Goal: Task Accomplishment & Management: Manage account settings

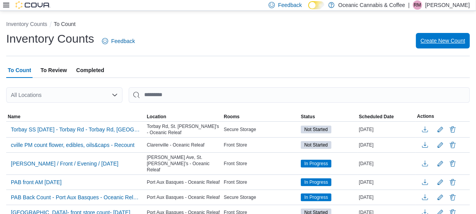
click at [442, 39] on span "Create New Count" at bounding box center [442, 41] width 45 height 8
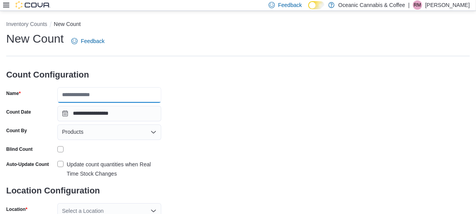
click at [73, 95] on input "Name" at bounding box center [109, 94] width 104 height 15
type input "**********"
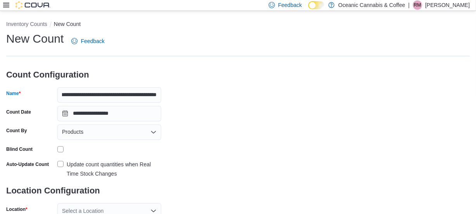
click at [155, 131] on icon "Open list of options" at bounding box center [153, 132] width 5 height 2
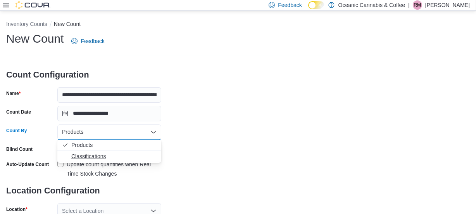
click at [101, 152] on span "Classifications" at bounding box center [113, 156] width 85 height 8
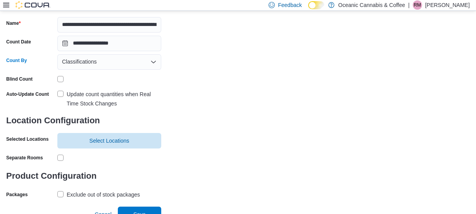
scroll to position [78, 0]
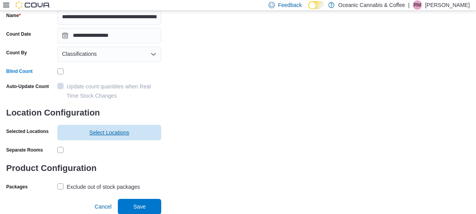
click at [101, 132] on span "Select Locations" at bounding box center [110, 133] width 40 height 8
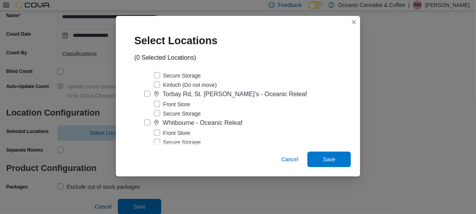
scroll to position [246, 0]
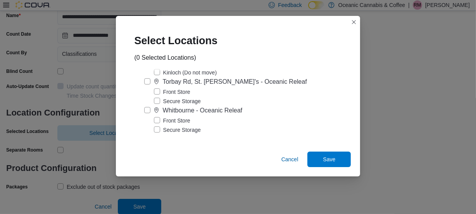
click at [165, 124] on label "Front Store" at bounding box center [172, 120] width 36 height 9
click at [323, 157] on span "Save" at bounding box center [329, 159] width 12 height 8
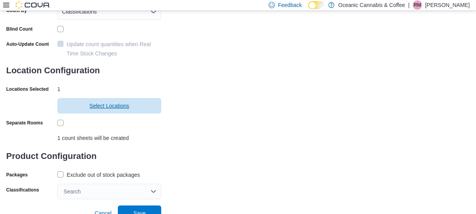
scroll to position [127, 0]
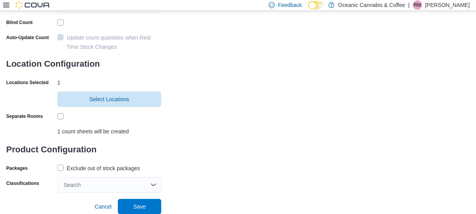
click at [60, 166] on label "Exclude out of stock packages" at bounding box center [98, 168] width 83 height 9
click at [134, 204] on span "Save" at bounding box center [139, 206] width 12 height 8
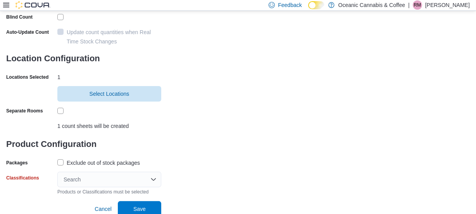
scroll to position [134, 0]
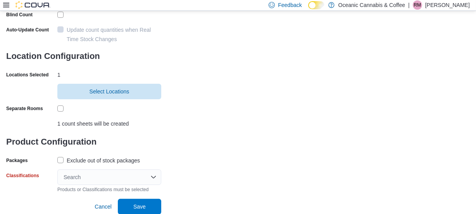
click at [154, 178] on div "Search" at bounding box center [109, 176] width 104 height 15
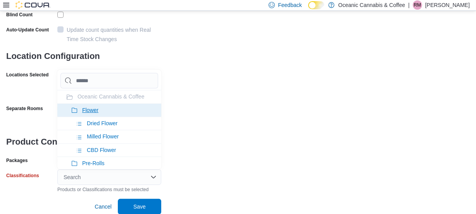
click at [74, 106] on li "Flower" at bounding box center [109, 109] width 104 height 13
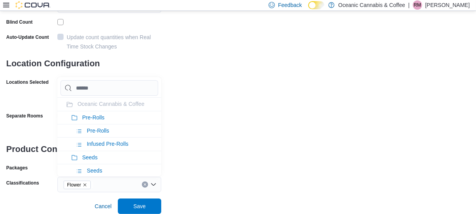
scroll to position [127, 0]
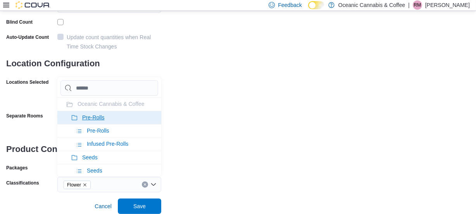
click at [71, 117] on li "Pre-Rolls" at bounding box center [109, 117] width 104 height 13
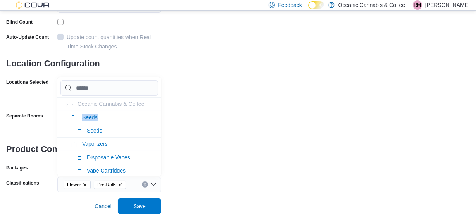
click at [71, 117] on li "Seeds" at bounding box center [109, 117] width 104 height 13
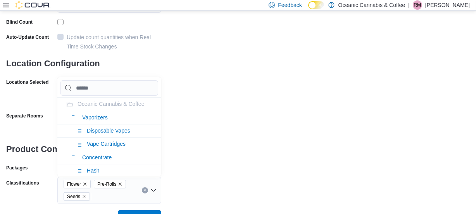
scroll to position [134, 0]
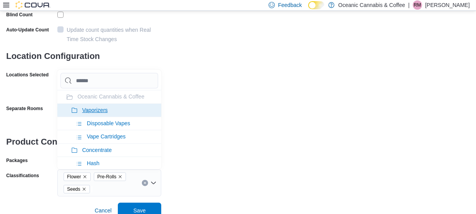
click at [77, 108] on icon at bounding box center [74, 110] width 5 height 5
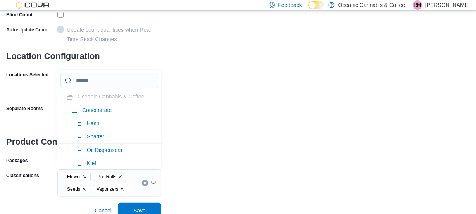
click at [77, 108] on icon at bounding box center [74, 110] width 5 height 5
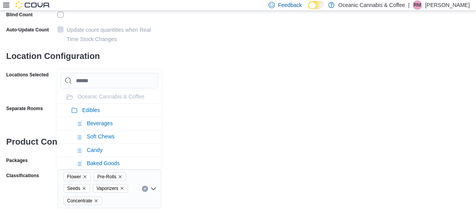
click at [77, 108] on icon at bounding box center [74, 110] width 5 height 5
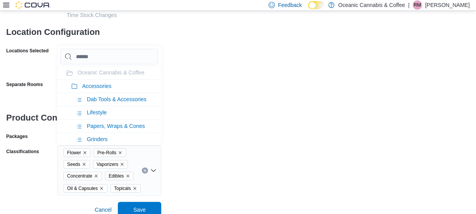
scroll to position [162, 0]
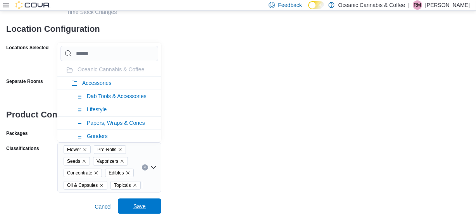
click at [139, 203] on span "Save" at bounding box center [139, 206] width 12 height 8
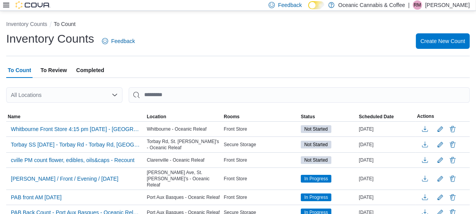
click at [112, 91] on div "All Locations" at bounding box center [64, 94] width 116 height 15
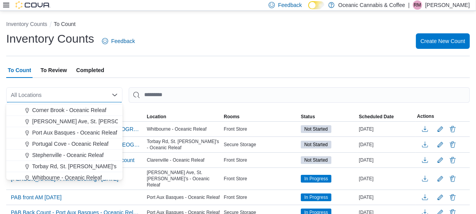
scroll to position [46, 0]
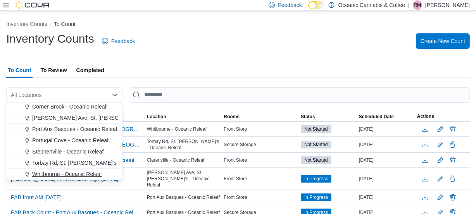
click at [74, 172] on span "Whitbourne - Oceanic Releaf" at bounding box center [67, 174] width 70 height 8
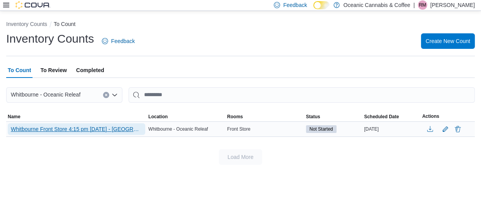
click at [87, 129] on span "Whitbourne Front Store 4:15 pm [DATE] - [GEOGRAPHIC_DATA] - [GEOGRAPHIC_DATA] R…" at bounding box center [76, 129] width 131 height 8
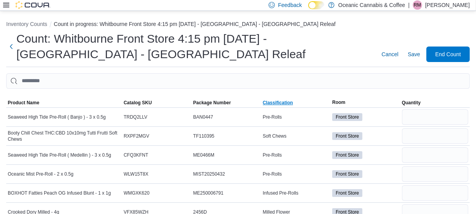
click at [281, 100] on span "Classification" at bounding box center [278, 103] width 30 height 6
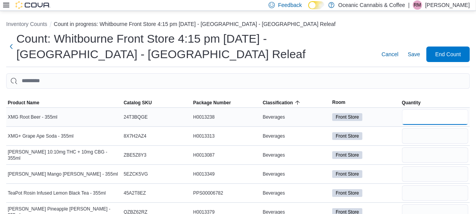
click at [432, 117] on input "number" at bounding box center [435, 116] width 66 height 15
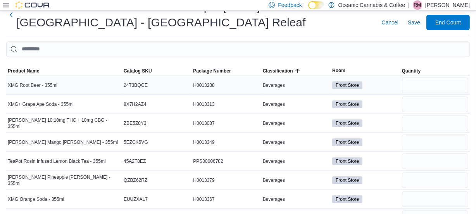
scroll to position [35, 0]
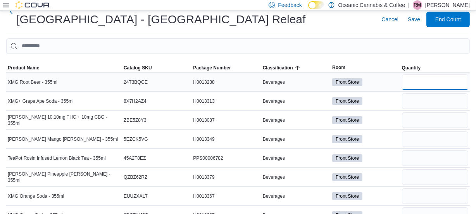
click at [425, 81] on input "number" at bounding box center [435, 81] width 66 height 15
type input "*"
click at [425, 100] on input "number" at bounding box center [435, 100] width 66 height 15
type input "*"
click at [428, 81] on input "number" at bounding box center [435, 81] width 66 height 15
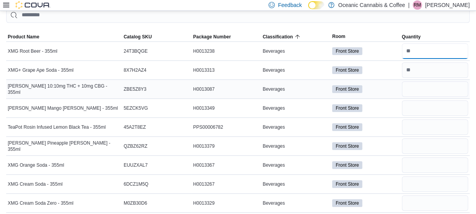
scroll to position [70, 0]
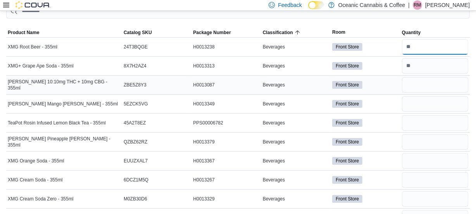
type input "**"
click at [415, 81] on input "number" at bounding box center [435, 84] width 66 height 15
type input "*"
click at [428, 106] on input "number" at bounding box center [435, 103] width 66 height 15
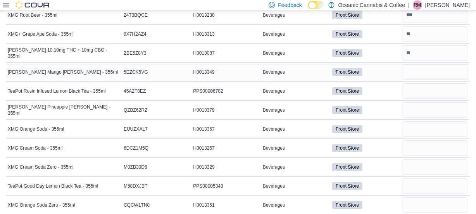
scroll to position [105, 0]
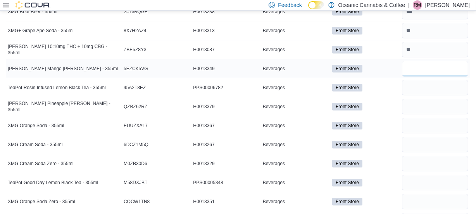
click at [423, 72] on input "number" at bounding box center [435, 68] width 66 height 15
type input "*"
click at [428, 86] on input "number" at bounding box center [435, 87] width 66 height 15
type input "*"
click at [415, 109] on input "number" at bounding box center [435, 106] width 66 height 15
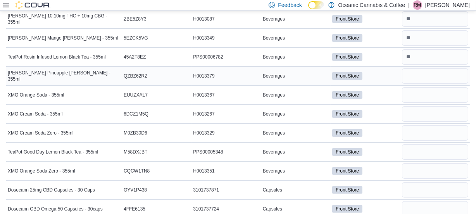
scroll to position [141, 0]
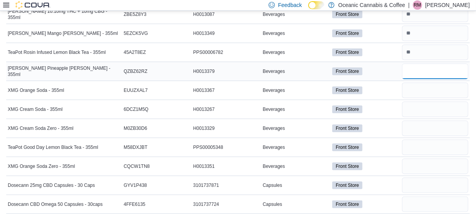
click at [431, 72] on input "number" at bounding box center [435, 71] width 66 height 15
type input "**"
click at [435, 90] on input "number" at bounding box center [435, 90] width 66 height 15
type input "*"
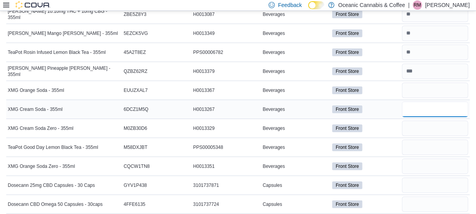
click at [412, 108] on input "number" at bounding box center [435, 109] width 66 height 15
type input "**"
click at [431, 128] on input "number" at bounding box center [435, 128] width 66 height 15
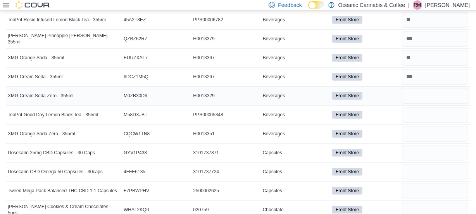
scroll to position [176, 0]
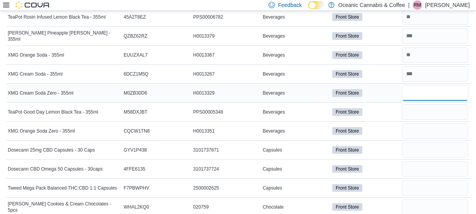
click at [422, 92] on input "number" at bounding box center [435, 92] width 66 height 15
type input "*"
click at [416, 112] on input "number" at bounding box center [435, 111] width 66 height 15
type input "*"
click at [421, 128] on input "number" at bounding box center [435, 130] width 66 height 15
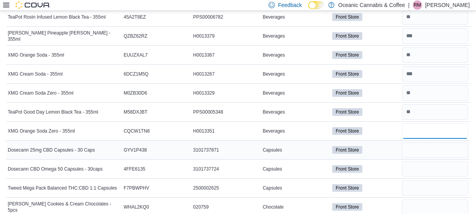
type input "*"
click at [420, 146] on input "number" at bounding box center [435, 149] width 66 height 15
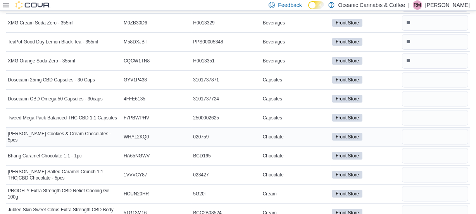
scroll to position [246, 0]
click at [418, 74] on input "number" at bounding box center [435, 79] width 66 height 15
type input "*"
click at [438, 101] on input "number" at bounding box center [435, 98] width 66 height 15
click at [422, 80] on input "number" at bounding box center [435, 79] width 66 height 15
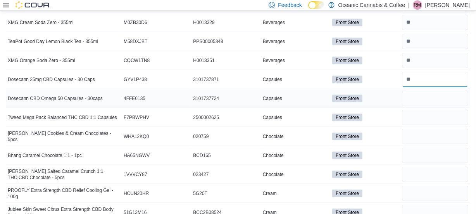
type input "**"
click at [413, 98] on input "number" at bounding box center [435, 98] width 66 height 15
type input "*"
click at [425, 116] on input "number" at bounding box center [435, 117] width 66 height 15
type input "*"
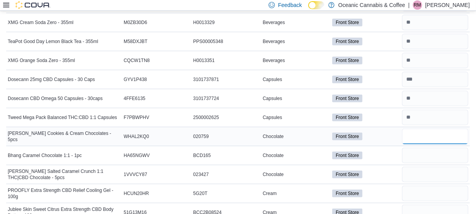
click at [417, 140] on input "number" at bounding box center [435, 136] width 66 height 15
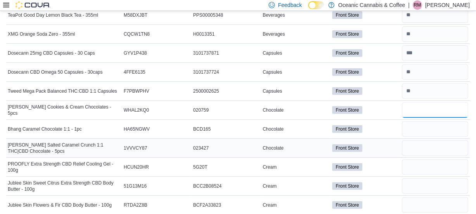
scroll to position [282, 0]
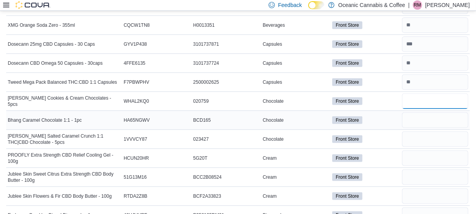
type input "*"
click at [426, 122] on input "number" at bounding box center [435, 119] width 66 height 15
type input "**"
click at [417, 137] on input "number" at bounding box center [435, 138] width 66 height 15
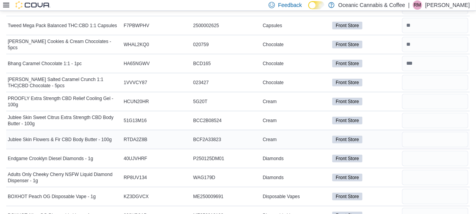
scroll to position [352, 0]
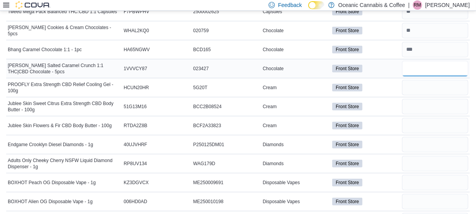
click at [426, 69] on input "number" at bounding box center [435, 68] width 66 height 15
type input "*"
click at [428, 93] on input "number" at bounding box center [435, 87] width 66 height 15
type input "*"
click at [426, 109] on input "number" at bounding box center [435, 106] width 66 height 15
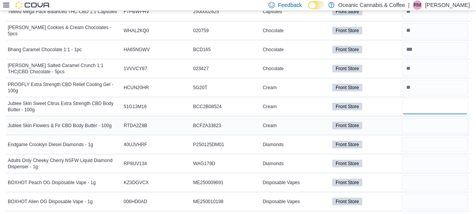
type input "*"
click at [428, 126] on input "number" at bounding box center [435, 125] width 66 height 15
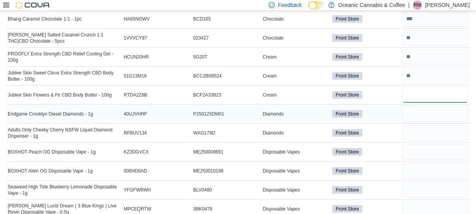
scroll to position [387, 0]
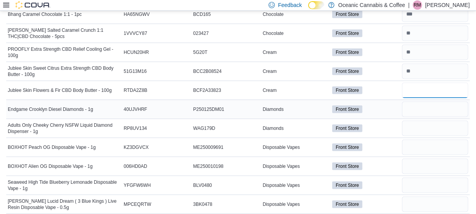
type input "*"
click at [419, 110] on input "number" at bounding box center [435, 109] width 66 height 15
type input "*"
click at [423, 133] on input "number" at bounding box center [435, 128] width 66 height 15
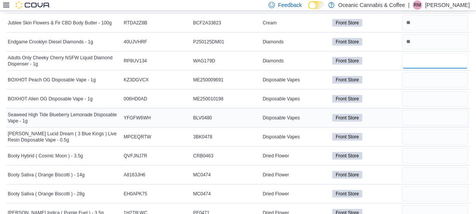
scroll to position [458, 0]
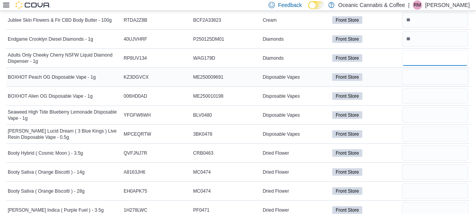
type input "*"
click at [420, 78] on input "number" at bounding box center [435, 76] width 66 height 15
type input "**"
click at [415, 102] on input "number" at bounding box center [435, 95] width 66 height 15
type input "**"
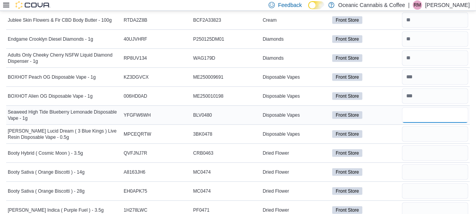
click at [420, 118] on input "number" at bounding box center [435, 114] width 66 height 15
type input "**"
click at [414, 131] on input "number" at bounding box center [435, 133] width 66 height 15
type input "*"
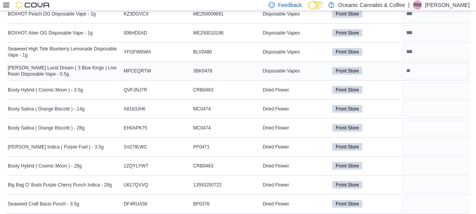
scroll to position [528, 0]
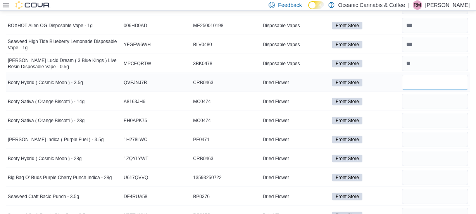
click at [412, 81] on input "number" at bounding box center [435, 82] width 66 height 15
type input "**"
click at [423, 101] on input "number" at bounding box center [435, 101] width 66 height 15
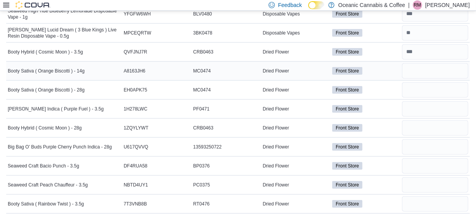
scroll to position [563, 0]
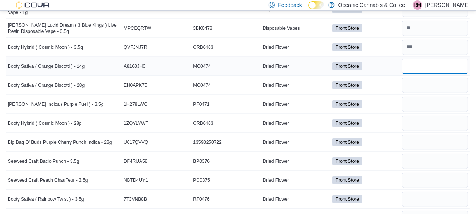
click at [432, 63] on input "number" at bounding box center [435, 66] width 66 height 15
type input "**"
click at [429, 84] on input "number" at bounding box center [435, 84] width 66 height 15
type input "*"
click at [424, 106] on input "number" at bounding box center [435, 103] width 66 height 15
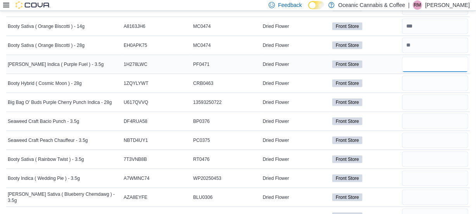
scroll to position [634, 0]
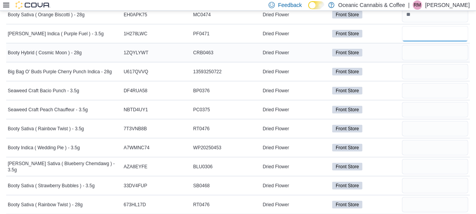
type input "*"
click at [419, 52] on input "number" at bounding box center [435, 52] width 66 height 15
type input "*"
click at [424, 76] on input "number" at bounding box center [435, 71] width 66 height 15
type input "*"
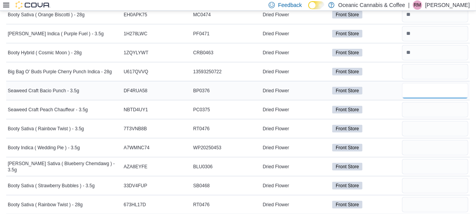
click at [423, 92] on input "number" at bounding box center [435, 90] width 66 height 15
type input "**"
click at [426, 108] on input "number" at bounding box center [435, 109] width 66 height 15
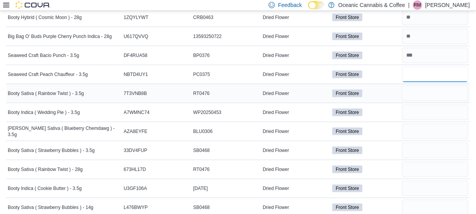
type input "**"
click at [425, 93] on input "number" at bounding box center [435, 93] width 66 height 15
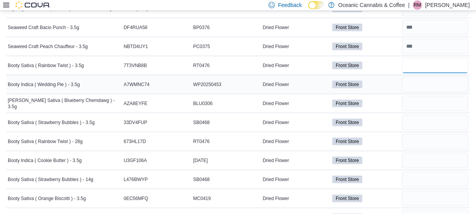
scroll to position [704, 0]
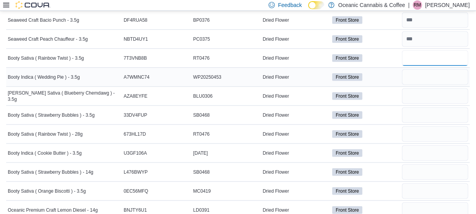
type input "**"
click at [425, 75] on input "number" at bounding box center [435, 76] width 66 height 15
type input "**"
click at [427, 94] on input "number" at bounding box center [435, 95] width 66 height 15
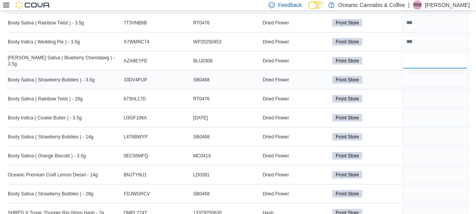
type input "**"
click at [439, 77] on input "number" at bounding box center [435, 79] width 66 height 15
type input "**"
click at [421, 96] on input "number" at bounding box center [435, 98] width 66 height 15
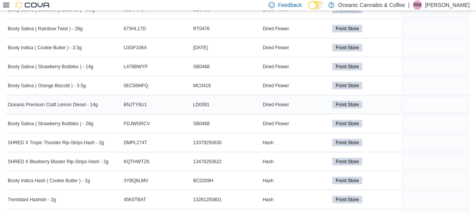
scroll to position [775, 0]
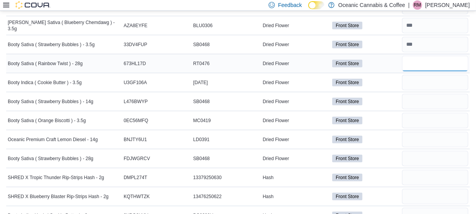
click at [415, 57] on input "number" at bounding box center [435, 63] width 66 height 15
type input "*"
click at [421, 84] on input "number" at bounding box center [435, 82] width 66 height 15
type input "**"
click at [419, 105] on input "number" at bounding box center [435, 101] width 66 height 15
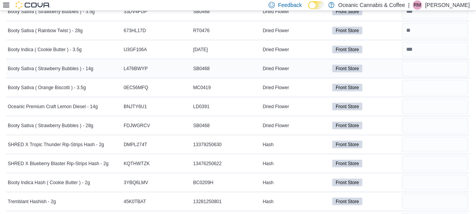
scroll to position [810, 0]
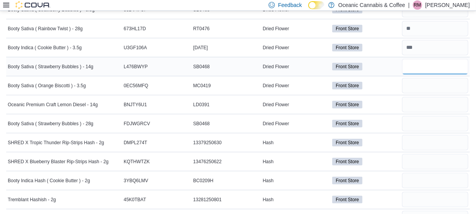
click at [437, 66] on input "number" at bounding box center [435, 66] width 66 height 15
type input "*"
click at [435, 83] on input "number" at bounding box center [435, 85] width 66 height 15
type input "**"
click at [429, 108] on input "number" at bounding box center [435, 104] width 66 height 15
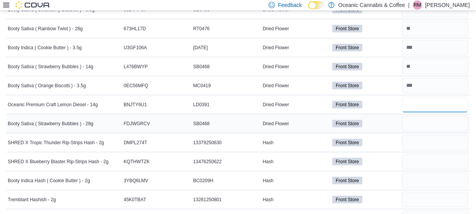
type input "*"
click at [437, 120] on input "number" at bounding box center [435, 123] width 66 height 15
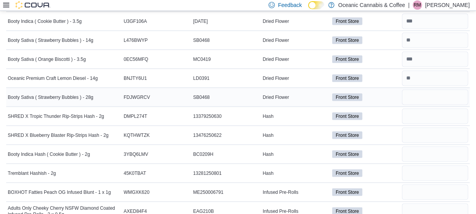
scroll to position [845, 0]
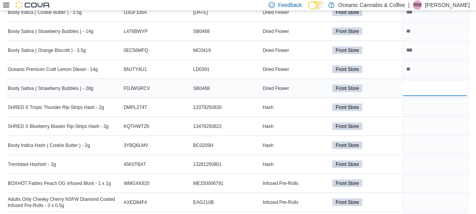
click at [426, 81] on input "number" at bounding box center [435, 88] width 66 height 15
type input "*"
click at [418, 101] on input "number" at bounding box center [435, 107] width 66 height 15
type input "*"
click at [413, 130] on input "number" at bounding box center [435, 126] width 66 height 15
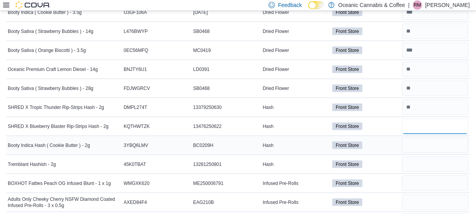
type input "*"
click at [417, 141] on input "number" at bounding box center [435, 145] width 66 height 15
type input "**"
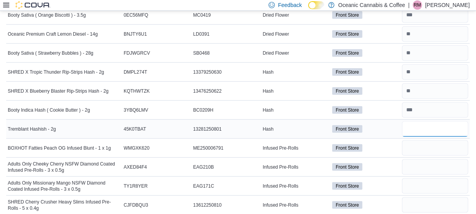
click at [423, 127] on input "number" at bounding box center [435, 128] width 66 height 15
type input "**"
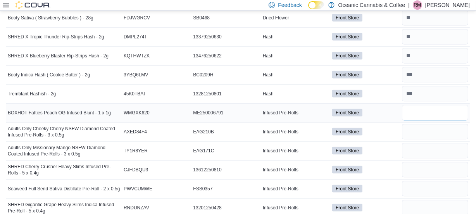
click at [417, 108] on input "number" at bounding box center [435, 112] width 66 height 15
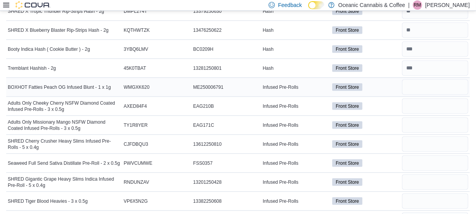
scroll to position [951, 0]
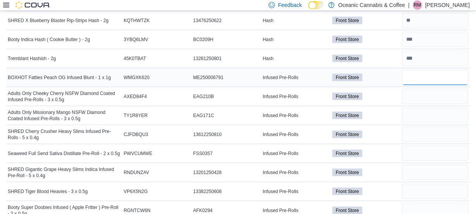
click at [424, 74] on input "number" at bounding box center [435, 77] width 66 height 15
click at [419, 73] on input "number" at bounding box center [435, 77] width 66 height 15
type input "*"
click at [425, 95] on input "number" at bounding box center [435, 96] width 66 height 15
type input "**"
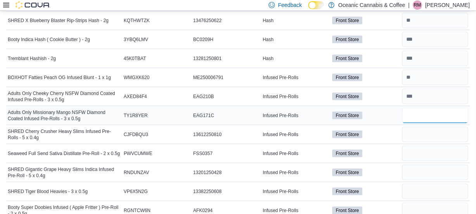
click at [428, 114] on input "number" at bounding box center [435, 115] width 66 height 15
type input "**"
click at [425, 134] on input "number" at bounding box center [435, 134] width 66 height 15
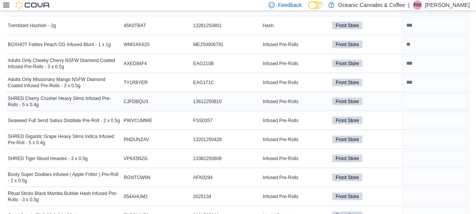
scroll to position [986, 0]
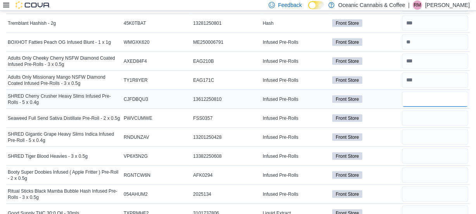
click at [446, 101] on input "number" at bounding box center [435, 98] width 66 height 15
type input "**"
click at [434, 120] on input "number" at bounding box center [435, 117] width 66 height 15
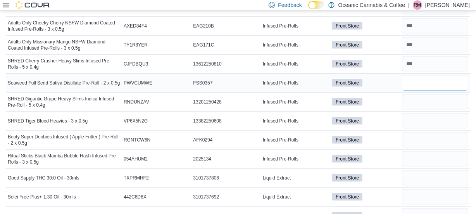
click at [418, 85] on input "number" at bounding box center [435, 82] width 66 height 15
type input "**"
click at [425, 96] on input "number" at bounding box center [435, 101] width 66 height 15
type input "*"
click at [442, 120] on input "number" at bounding box center [435, 120] width 66 height 15
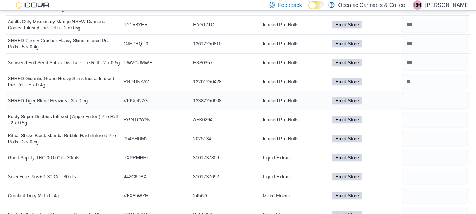
scroll to position [1057, 0]
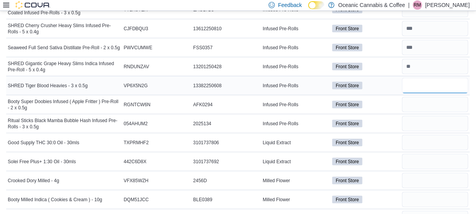
click at [424, 82] on input "number" at bounding box center [435, 85] width 66 height 15
type input "*"
click at [420, 103] on input "number" at bounding box center [435, 104] width 66 height 15
type input "**"
click at [436, 120] on input "number" at bounding box center [435, 123] width 66 height 15
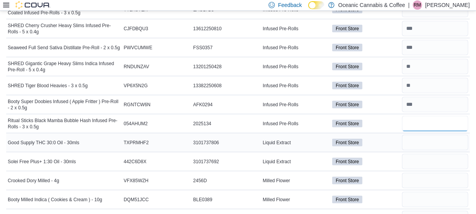
type input "**"
click at [426, 135] on input "number" at bounding box center [435, 142] width 66 height 15
type input "**"
click at [416, 163] on input "number" at bounding box center [435, 161] width 66 height 15
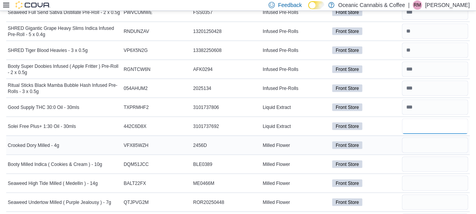
type input "*"
click at [415, 146] on input "number" at bounding box center [435, 145] width 66 height 15
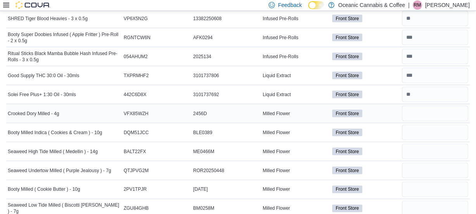
scroll to position [1127, 0]
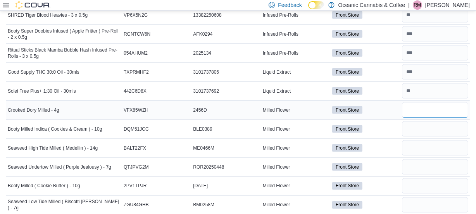
click at [417, 105] on input "number" at bounding box center [435, 109] width 66 height 15
type input "**"
click at [430, 128] on input "number" at bounding box center [435, 128] width 66 height 15
type input "**"
click at [419, 148] on input "number" at bounding box center [435, 147] width 66 height 15
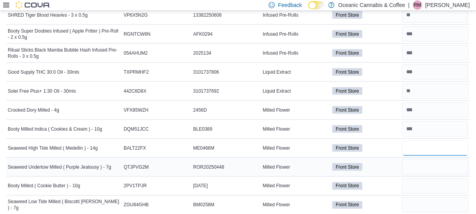
scroll to position [1162, 0]
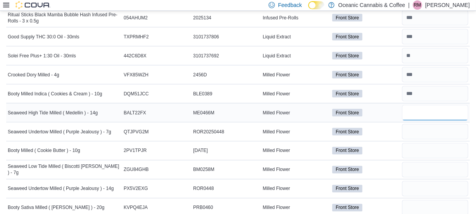
type input "*"
click at [416, 128] on input "number" at bounding box center [435, 131] width 66 height 15
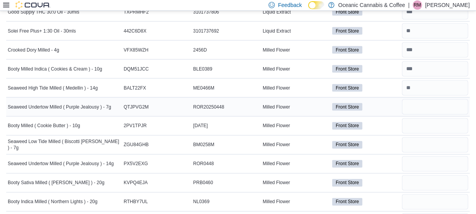
scroll to position [1197, 0]
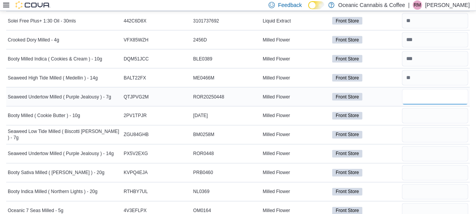
click at [429, 95] on input "number" at bounding box center [435, 96] width 66 height 15
type input "**"
click at [427, 114] on input "number" at bounding box center [435, 115] width 66 height 15
type input "**"
click at [431, 127] on input "number" at bounding box center [435, 134] width 66 height 15
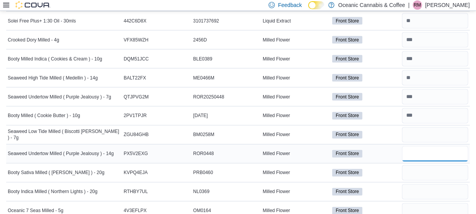
click at [421, 151] on input "number" at bounding box center [435, 153] width 66 height 15
click at [422, 132] on input "number" at bounding box center [435, 134] width 66 height 15
type input "**"
click at [415, 150] on input "number" at bounding box center [435, 153] width 66 height 15
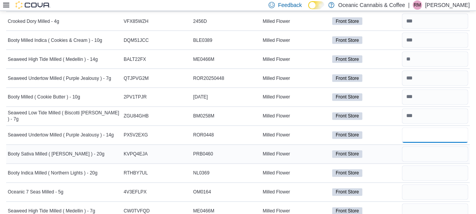
scroll to position [1233, 0]
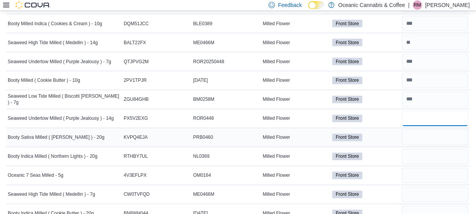
type input "*"
click at [420, 134] on input "number" at bounding box center [435, 137] width 66 height 15
type input "*"
click at [426, 155] on input "number" at bounding box center [435, 156] width 66 height 15
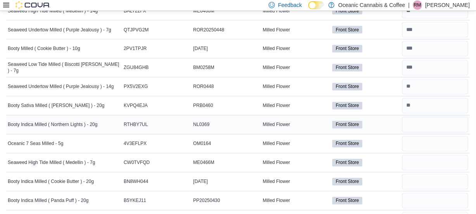
scroll to position [1268, 0]
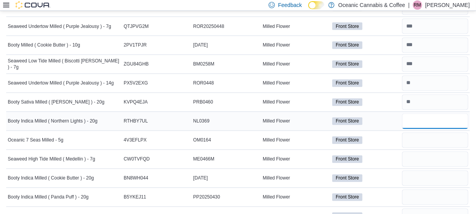
click at [420, 121] on input "number" at bounding box center [435, 121] width 66 height 15
type input "**"
click at [428, 133] on input "number" at bounding box center [435, 140] width 66 height 15
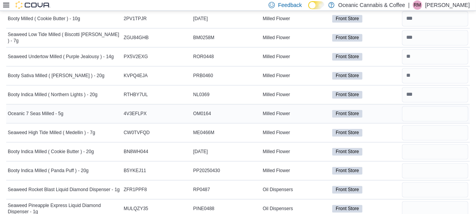
scroll to position [1303, 0]
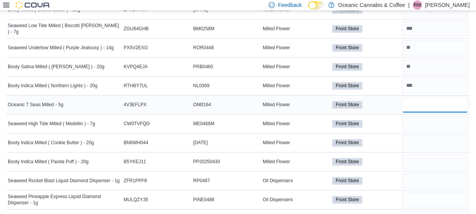
click at [422, 99] on input "number" at bounding box center [435, 104] width 66 height 15
type input "*"
click at [422, 120] on input "number" at bounding box center [435, 123] width 66 height 15
type input "**"
click at [422, 142] on input "number" at bounding box center [435, 142] width 66 height 15
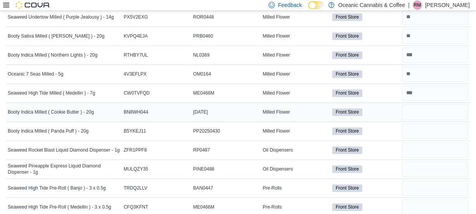
scroll to position [1338, 0]
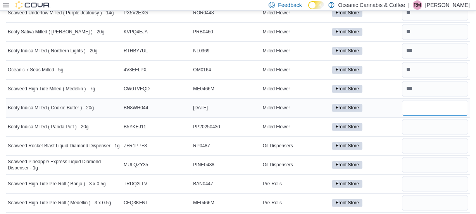
click at [426, 104] on input "number" at bounding box center [435, 107] width 66 height 15
type input "**"
click at [417, 125] on input "number" at bounding box center [435, 126] width 66 height 15
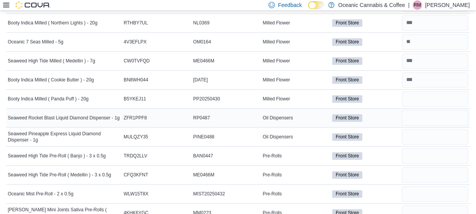
scroll to position [1374, 0]
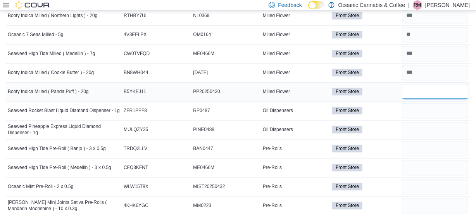
click at [409, 90] on input "number" at bounding box center [435, 91] width 66 height 15
type input "**"
click at [427, 112] on input "number" at bounding box center [435, 110] width 66 height 15
type input "**"
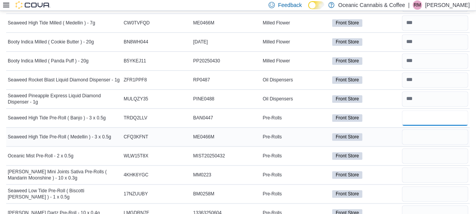
scroll to position [1409, 0]
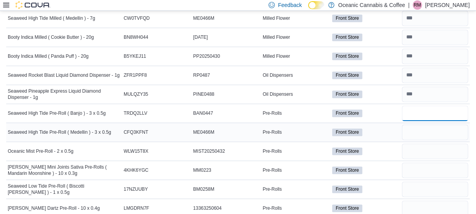
type input "**"
click at [421, 124] on input "number" at bounding box center [435, 131] width 66 height 15
type input "*"
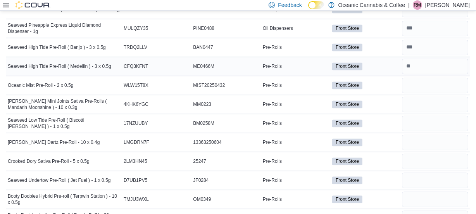
scroll to position [1479, 0]
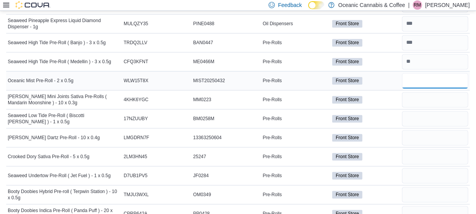
click at [413, 75] on input "number" at bounding box center [435, 80] width 66 height 15
type input "**"
click at [431, 96] on input "number" at bounding box center [435, 99] width 66 height 15
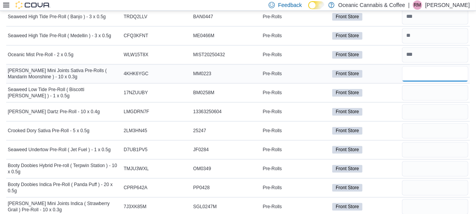
scroll to position [1515, 0]
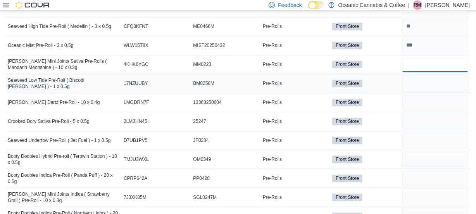
type input "*"
click at [420, 80] on input "number" at bounding box center [435, 83] width 66 height 15
click at [436, 102] on input "number" at bounding box center [435, 102] width 66 height 15
type input "**"
click at [427, 83] on input "number" at bounding box center [435, 83] width 66 height 15
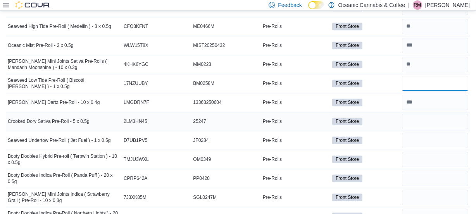
type input "**"
click at [426, 117] on input "number" at bounding box center [435, 121] width 66 height 15
type input "**"
click at [418, 135] on input "number" at bounding box center [435, 140] width 66 height 15
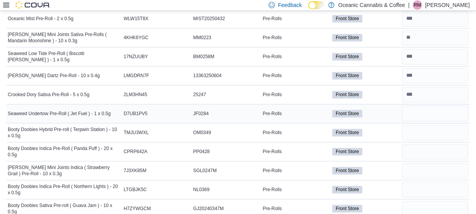
scroll to position [1550, 0]
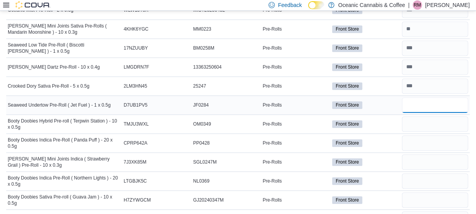
click at [418, 103] on input "number" at bounding box center [435, 104] width 66 height 15
type input "**"
click at [426, 119] on input "number" at bounding box center [435, 123] width 66 height 15
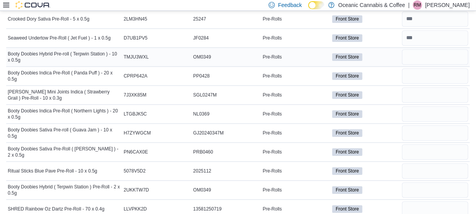
scroll to position [1620, 0]
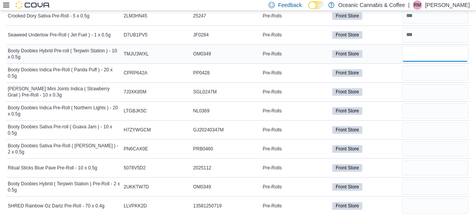
click at [416, 46] on input "number" at bounding box center [435, 53] width 66 height 15
type input "**"
click at [419, 70] on input "number" at bounding box center [435, 72] width 66 height 15
type input "**"
click at [418, 89] on input "number" at bounding box center [435, 91] width 66 height 15
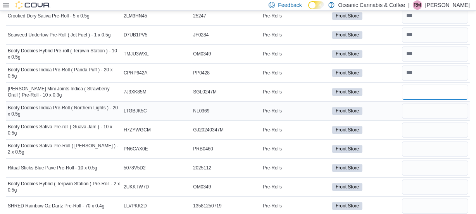
type input "**"
click at [423, 107] on input "number" at bounding box center [435, 110] width 66 height 15
type input "*"
click at [421, 130] on input "number" at bounding box center [435, 129] width 66 height 15
type input "**"
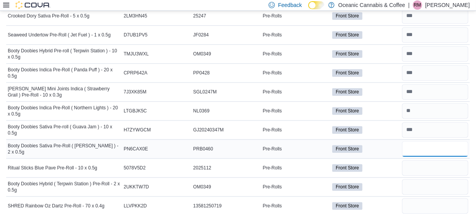
click at [423, 146] on input "number" at bounding box center [435, 148] width 66 height 15
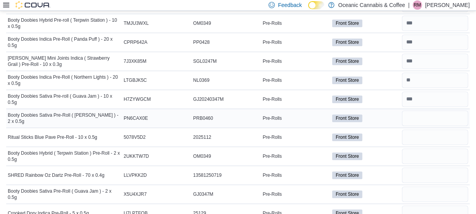
scroll to position [1655, 0]
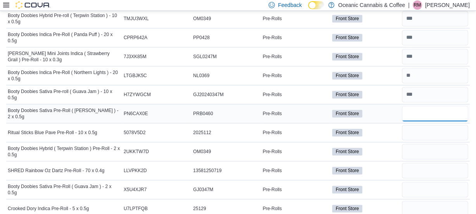
click at [420, 112] on input "number" at bounding box center [435, 113] width 66 height 15
type input "**"
click at [417, 129] on input "number" at bounding box center [435, 132] width 66 height 15
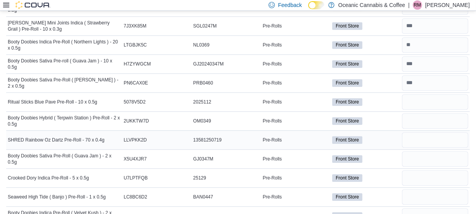
scroll to position [1691, 0]
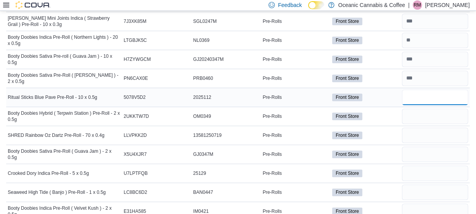
click at [427, 97] on input "number" at bounding box center [435, 97] width 66 height 15
type input "**"
click at [423, 114] on input "number" at bounding box center [435, 115] width 66 height 15
type input "**"
click at [424, 136] on input "number" at bounding box center [435, 134] width 66 height 15
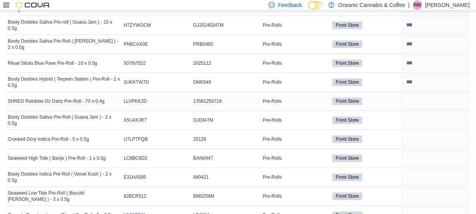
scroll to position [1726, 0]
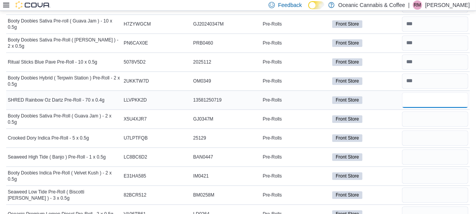
click at [423, 92] on input "number" at bounding box center [435, 99] width 66 height 15
type input "*"
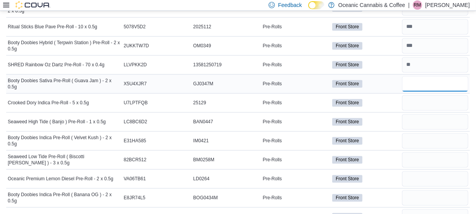
click at [420, 76] on input "number" at bounding box center [435, 83] width 66 height 15
type input "**"
click at [422, 97] on input "number" at bounding box center [435, 102] width 66 height 15
type input "**"
click at [430, 116] on input "number" at bounding box center [435, 121] width 66 height 15
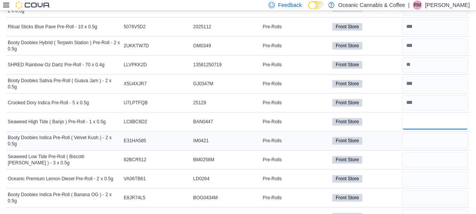
type input "**"
click at [425, 136] on input "number" at bounding box center [435, 140] width 66 height 15
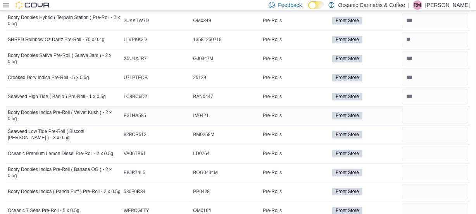
scroll to position [1796, 0]
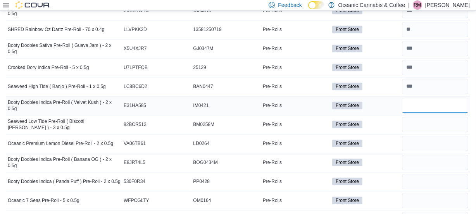
click at [426, 98] on input "number" at bounding box center [435, 105] width 66 height 15
type input "**"
click at [416, 126] on input "number" at bounding box center [435, 124] width 66 height 15
type input "**"
click at [429, 143] on input "number" at bounding box center [435, 143] width 66 height 15
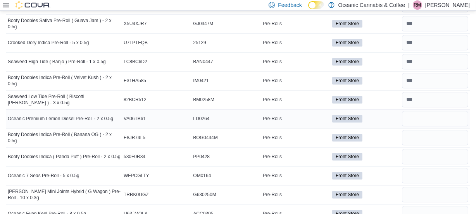
scroll to position [1832, 0]
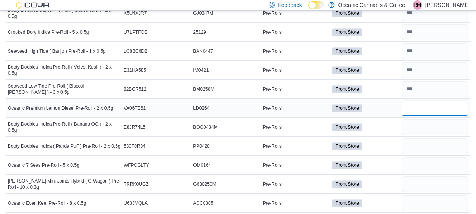
click at [422, 109] on input "number" at bounding box center [435, 107] width 66 height 15
type input "**"
click at [424, 126] on input "number" at bounding box center [435, 126] width 66 height 15
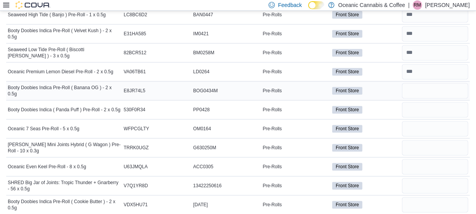
scroll to position [1902, 0]
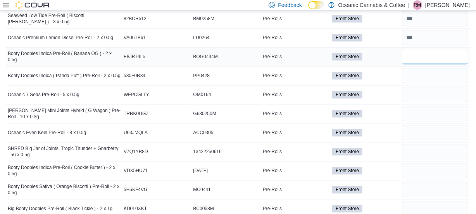
click at [410, 52] on input "number" at bounding box center [435, 56] width 66 height 15
click at [437, 73] on input "number" at bounding box center [435, 75] width 66 height 15
click at [417, 87] on input "number" at bounding box center [435, 94] width 66 height 15
click at [418, 107] on input "number" at bounding box center [435, 113] width 66 height 15
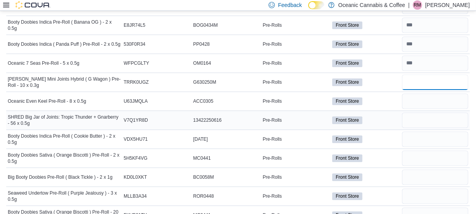
scroll to position [1937, 0]
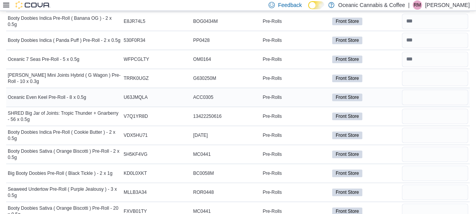
click at [424, 101] on div at bounding box center [434, 97] width 69 height 19
click at [420, 92] on input "number" at bounding box center [435, 97] width 66 height 15
click at [424, 108] on input "number" at bounding box center [435, 115] width 66 height 15
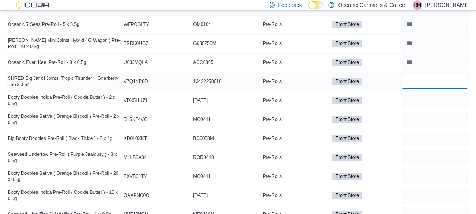
click at [420, 78] on input "number" at bounding box center [435, 81] width 66 height 15
click at [427, 99] on input "number" at bounding box center [435, 100] width 66 height 15
click at [415, 116] on input "number" at bounding box center [435, 119] width 66 height 15
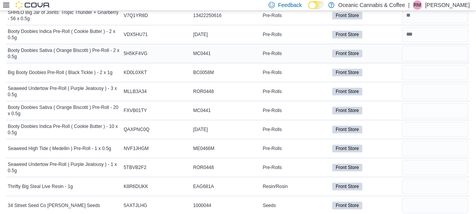
scroll to position [2043, 0]
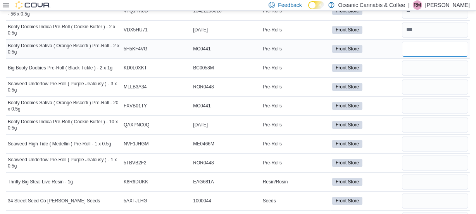
click at [426, 46] on input "number" at bounding box center [435, 48] width 66 height 15
click at [419, 65] on input "number" at bounding box center [435, 67] width 66 height 15
click at [424, 84] on input "number" at bounding box center [435, 86] width 66 height 15
click at [427, 98] on input "number" at bounding box center [435, 105] width 66 height 15
click at [436, 118] on input "number" at bounding box center [435, 124] width 66 height 15
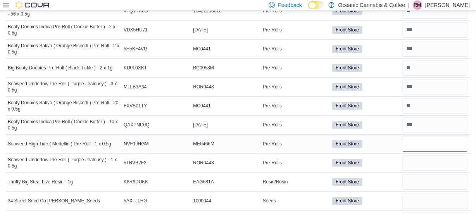
click at [425, 136] on input "number" at bounding box center [435, 143] width 66 height 15
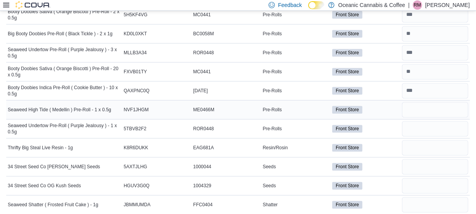
scroll to position [2078, 0]
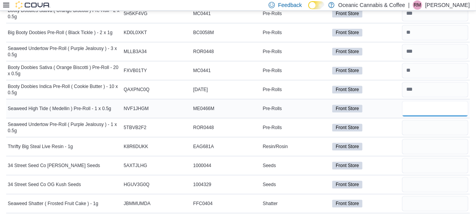
click at [425, 108] on input "number" at bounding box center [435, 108] width 66 height 15
click at [418, 123] on input "number" at bounding box center [435, 127] width 66 height 15
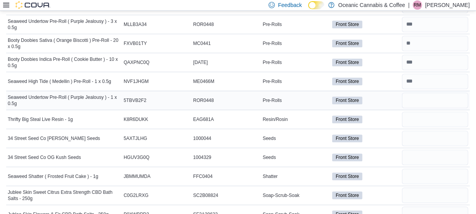
scroll to position [2113, 0]
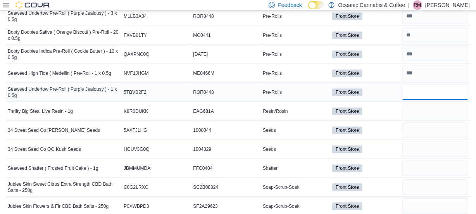
click at [417, 84] on input "number" at bounding box center [435, 91] width 66 height 15
click at [421, 104] on input "number" at bounding box center [435, 110] width 66 height 15
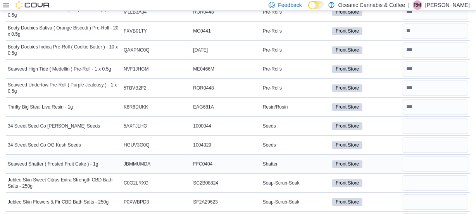
scroll to position [2149, 0]
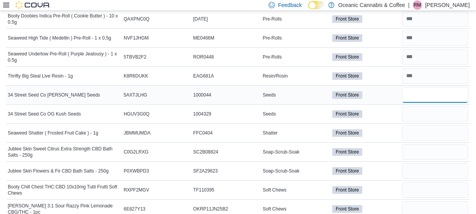
click at [416, 92] on input "number" at bounding box center [435, 94] width 66 height 15
click at [428, 124] on div at bounding box center [434, 133] width 69 height 19
click at [422, 106] on input "number" at bounding box center [435, 113] width 66 height 15
click at [423, 128] on input "number" at bounding box center [435, 132] width 66 height 15
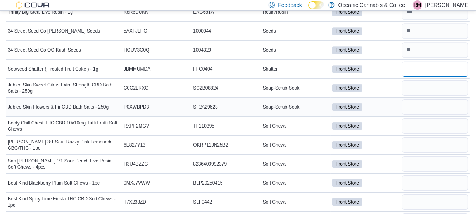
scroll to position [2219, 0]
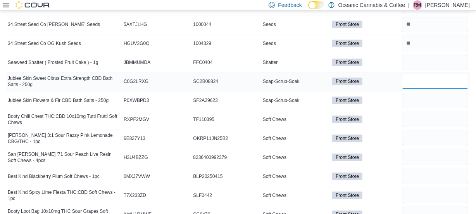
click at [419, 77] on input "number" at bounding box center [435, 81] width 66 height 15
click at [420, 95] on input "number" at bounding box center [435, 100] width 66 height 15
click at [424, 131] on input "number" at bounding box center [435, 138] width 66 height 15
click at [420, 112] on input "number" at bounding box center [435, 119] width 66 height 15
click at [420, 132] on input "number" at bounding box center [435, 138] width 66 height 15
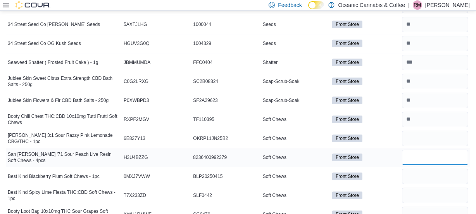
click at [432, 150] on input "number" at bounding box center [435, 157] width 66 height 15
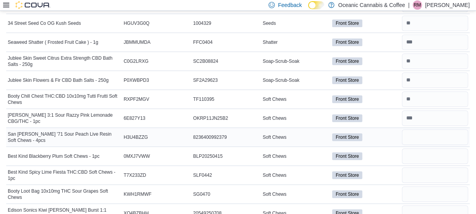
scroll to position [2254, 0]
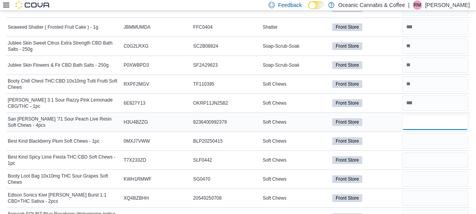
click at [431, 119] on input "number" at bounding box center [435, 121] width 66 height 15
click at [434, 139] on input "number" at bounding box center [435, 140] width 66 height 15
click at [429, 157] on input "number" at bounding box center [435, 159] width 66 height 15
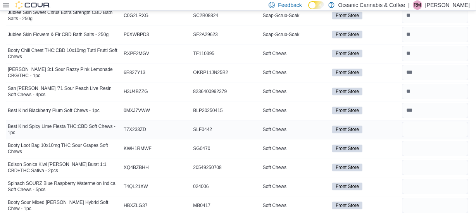
scroll to position [2290, 0]
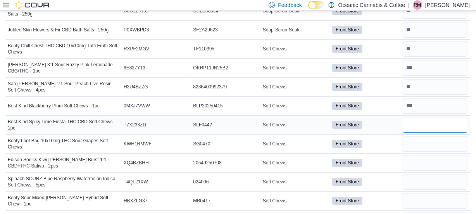
click at [423, 122] on input "number" at bounding box center [435, 124] width 66 height 15
click at [422, 136] on input "number" at bounding box center [435, 143] width 66 height 15
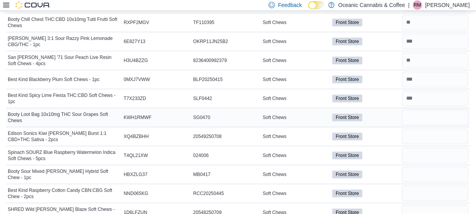
scroll to position [2325, 0]
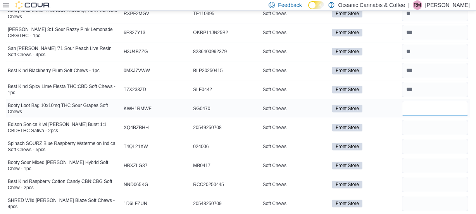
click at [429, 105] on input "number" at bounding box center [435, 108] width 66 height 15
click at [427, 126] on input "number" at bounding box center [435, 127] width 66 height 15
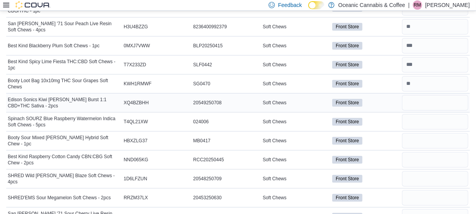
scroll to position [2360, 0]
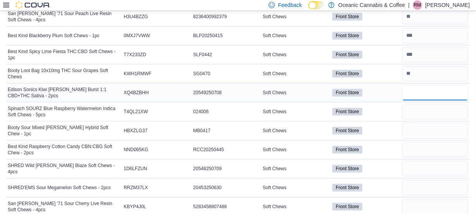
click at [430, 91] on input "number" at bounding box center [435, 92] width 66 height 15
click at [428, 109] on input "number" at bounding box center [435, 111] width 66 height 15
click at [422, 124] on input "number" at bounding box center [435, 130] width 66 height 15
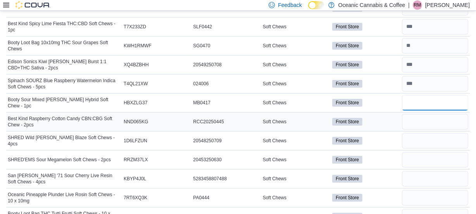
scroll to position [2395, 0]
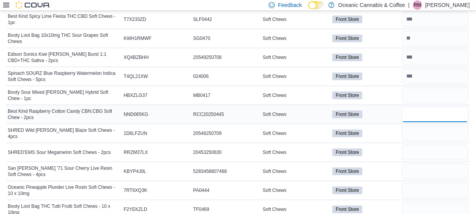
click at [426, 112] on input "number" at bounding box center [435, 114] width 66 height 15
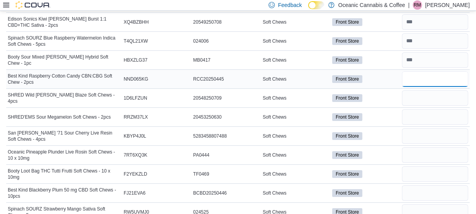
click at [427, 76] on input "number" at bounding box center [435, 78] width 66 height 15
click at [427, 95] on input "number" at bounding box center [435, 97] width 66 height 15
click at [433, 109] on input "number" at bounding box center [435, 116] width 66 height 15
click at [430, 136] on input "number" at bounding box center [435, 135] width 66 height 15
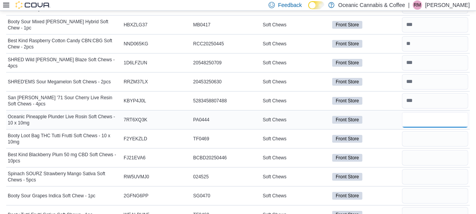
click at [422, 112] on input "number" at bounding box center [435, 119] width 66 height 15
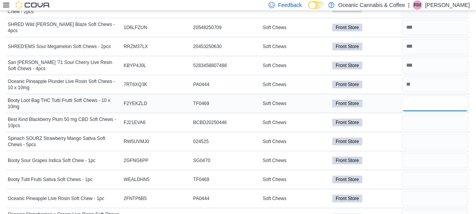
click at [426, 96] on input "number" at bounding box center [435, 103] width 66 height 15
click at [417, 125] on div at bounding box center [434, 122] width 69 height 19
click at [420, 115] on input "number" at bounding box center [435, 122] width 66 height 15
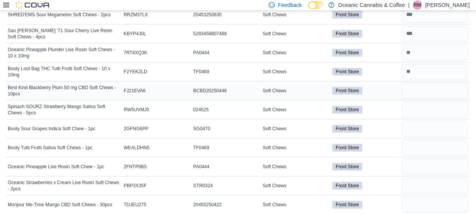
scroll to position [2536, 0]
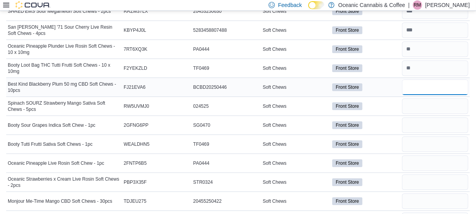
click at [418, 82] on input "number" at bounding box center [435, 86] width 66 height 15
click at [424, 103] on input "number" at bounding box center [435, 105] width 66 height 15
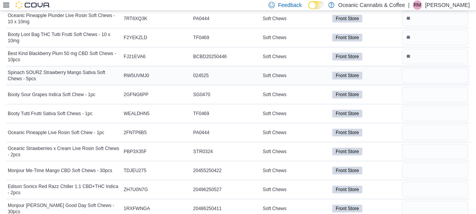
scroll to position [2571, 0]
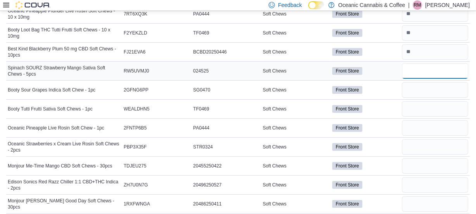
click at [427, 68] on input "number" at bounding box center [435, 70] width 66 height 15
click at [425, 90] on input "number" at bounding box center [435, 89] width 66 height 15
click at [423, 107] on input "number" at bounding box center [435, 108] width 66 height 15
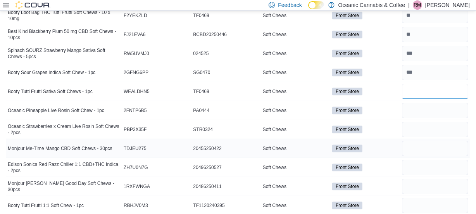
scroll to position [2607, 0]
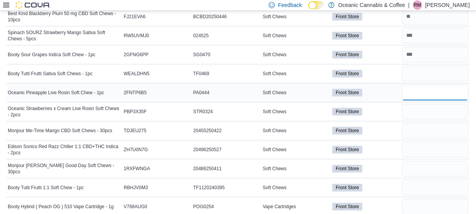
click at [418, 92] on input "number" at bounding box center [435, 92] width 66 height 15
click at [418, 108] on input "number" at bounding box center [435, 111] width 66 height 15
click at [417, 124] on input "number" at bounding box center [435, 130] width 66 height 15
click at [418, 145] on input "number" at bounding box center [435, 149] width 66 height 15
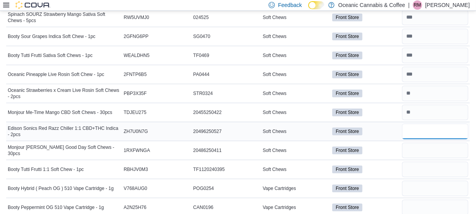
scroll to position [2642, 0]
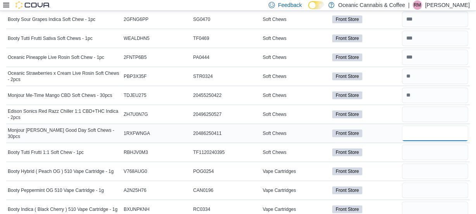
click at [417, 129] on input "number" at bounding box center [435, 133] width 66 height 15
click at [422, 108] on input "number" at bounding box center [435, 114] width 66 height 15
click at [419, 126] on input "number" at bounding box center [435, 133] width 66 height 15
click at [417, 146] on input "number" at bounding box center [435, 152] width 66 height 15
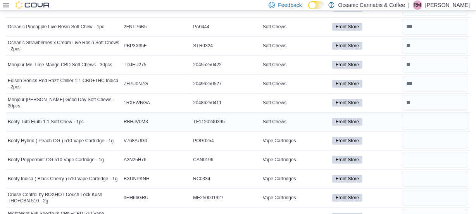
scroll to position [2677, 0]
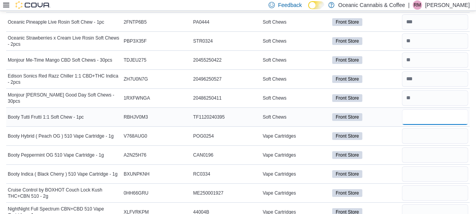
click at [420, 109] on input "number" at bounding box center [435, 116] width 66 height 15
click at [418, 130] on input "number" at bounding box center [435, 135] width 66 height 15
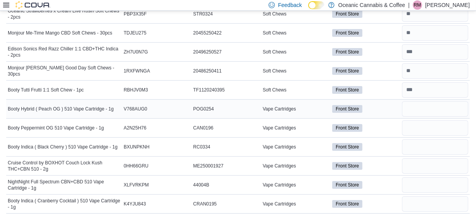
scroll to position [2712, 0]
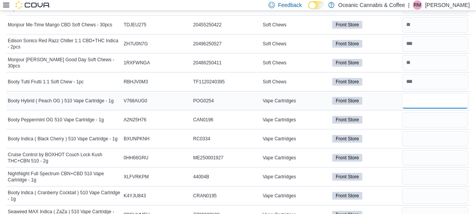
click at [421, 97] on input "number" at bounding box center [435, 100] width 66 height 15
click at [419, 118] on input "number" at bounding box center [435, 119] width 66 height 15
click at [427, 131] on input "number" at bounding box center [435, 138] width 66 height 15
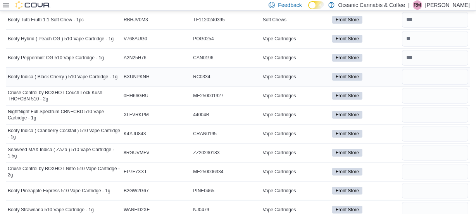
scroll to position [2783, 0]
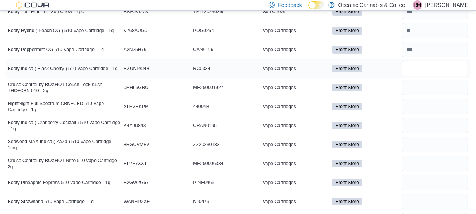
click at [421, 61] on input "number" at bounding box center [435, 68] width 66 height 15
click at [421, 85] on input "number" at bounding box center [435, 87] width 66 height 15
click at [416, 102] on input "number" at bounding box center [435, 106] width 66 height 15
click at [418, 118] on input "number" at bounding box center [435, 125] width 66 height 15
click at [417, 139] on input "number" at bounding box center [435, 144] width 66 height 15
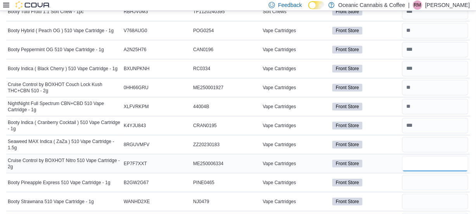
click at [417, 156] on input "number" at bounding box center [435, 163] width 66 height 15
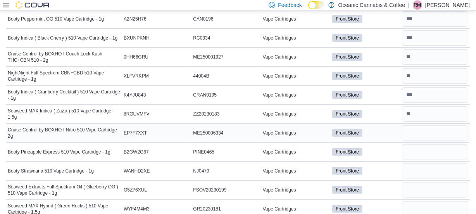
scroll to position [2818, 0]
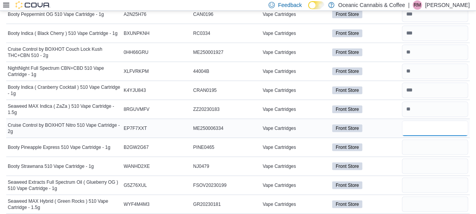
click at [425, 121] on input "number" at bounding box center [435, 128] width 66 height 15
click at [417, 139] on input "number" at bounding box center [435, 146] width 66 height 15
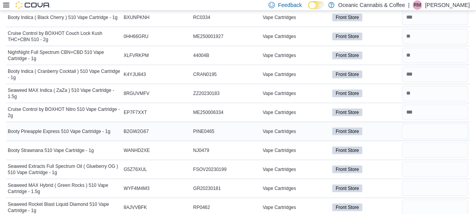
scroll to position [2836, 0]
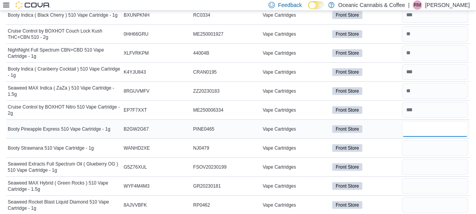
click at [419, 122] on input "number" at bounding box center [435, 128] width 66 height 15
click at [418, 143] on input "number" at bounding box center [435, 147] width 66 height 15
click at [423, 165] on input "number" at bounding box center [435, 166] width 66 height 15
click at [420, 159] on input "number" at bounding box center [435, 166] width 66 height 15
click at [419, 179] on input "number" at bounding box center [435, 185] width 66 height 15
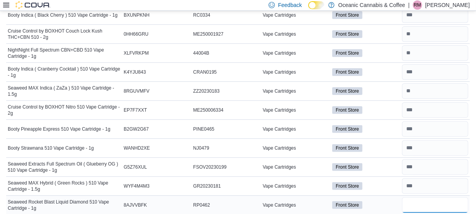
click at [414, 197] on input "number" at bounding box center [435, 204] width 66 height 15
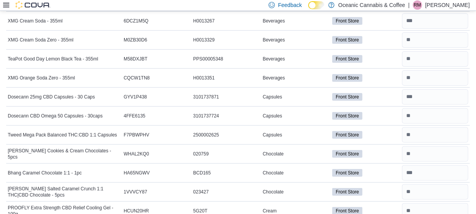
scroll to position [0, 0]
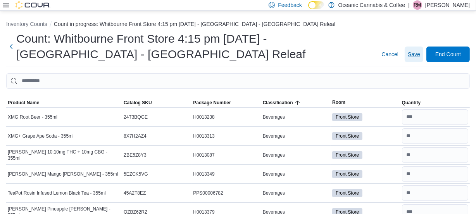
click at [418, 54] on span "Save" at bounding box center [414, 54] width 12 height 8
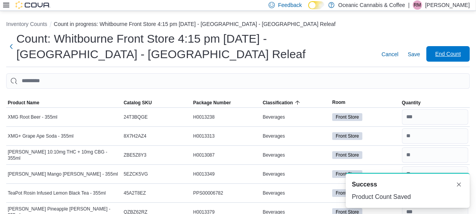
click at [451, 54] on span "End Count" at bounding box center [448, 54] width 26 height 8
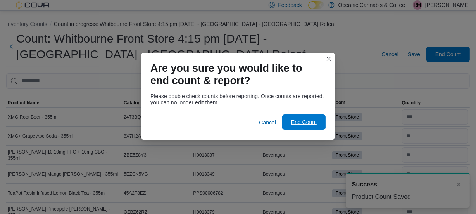
click at [297, 122] on span "End Count" at bounding box center [304, 122] width 26 height 8
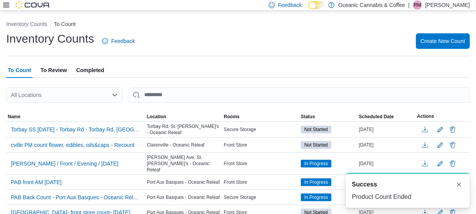
click at [115, 95] on icon "Open list of options" at bounding box center [115, 95] width 6 height 6
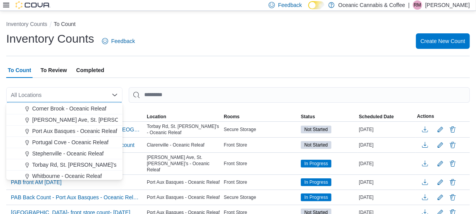
scroll to position [46, 0]
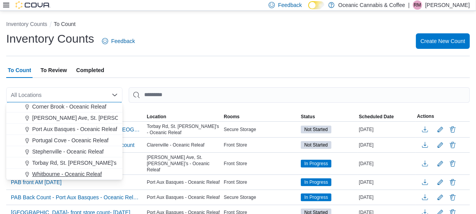
click at [72, 172] on span "Whitbourne - Oceanic Releaf" at bounding box center [67, 174] width 70 height 8
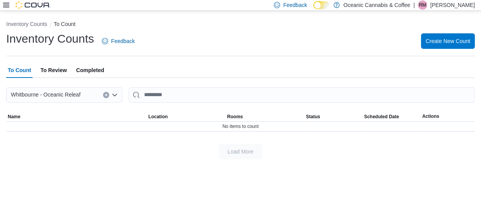
click at [50, 69] on span "To Review" at bounding box center [53, 69] width 26 height 15
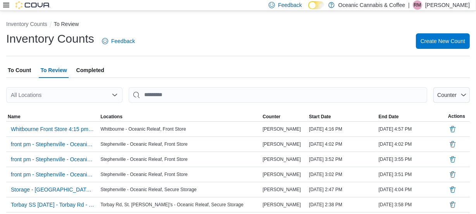
click at [112, 94] on icon "Open list of options" at bounding box center [114, 94] width 5 height 2
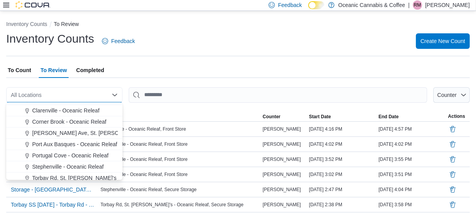
scroll to position [46, 0]
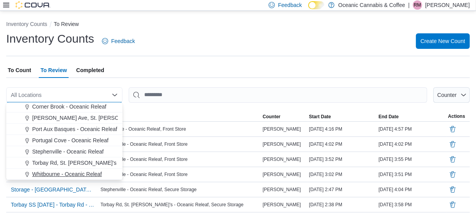
click at [76, 171] on span "Whitbourne - Oceanic Releaf" at bounding box center [67, 174] width 70 height 8
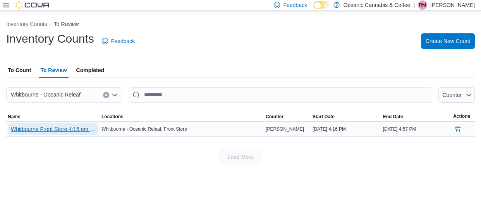
click at [59, 131] on span "Whitbourne Front Store 4:15 pm [DATE] - [GEOGRAPHIC_DATA] - [GEOGRAPHIC_DATA] R…" at bounding box center [53, 129] width 84 height 8
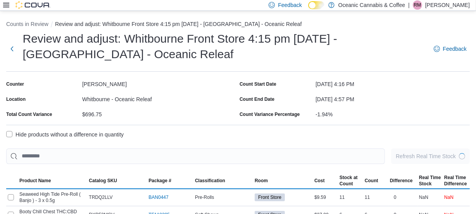
scroll to position [12, 0]
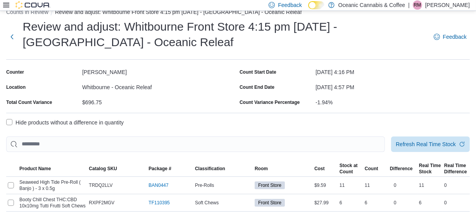
click at [12, 121] on label "Hide products without a difference in quantity" at bounding box center [64, 122] width 117 height 9
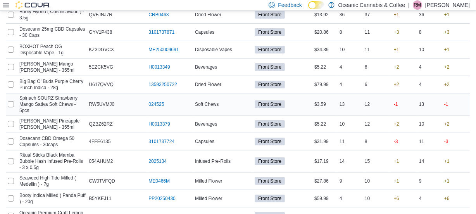
scroll to position [259, 0]
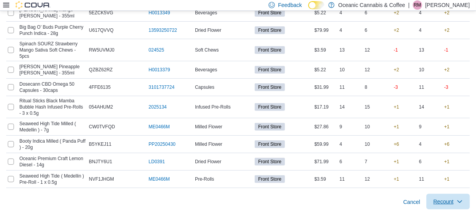
click at [444, 200] on span "Recount" at bounding box center [443, 202] width 20 height 8
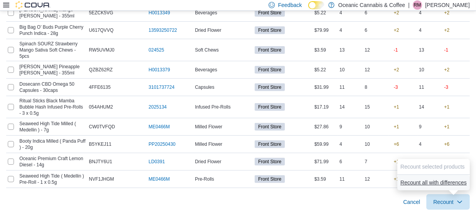
click at [415, 181] on span "Recount all with differences" at bounding box center [433, 183] width 66 height 8
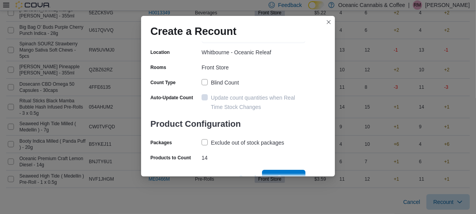
scroll to position [69, 0]
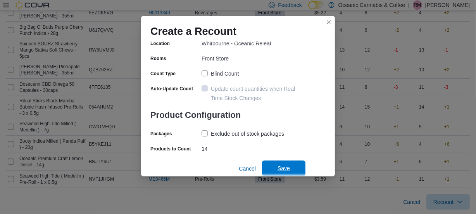
click at [280, 166] on span "Save" at bounding box center [283, 168] width 12 height 8
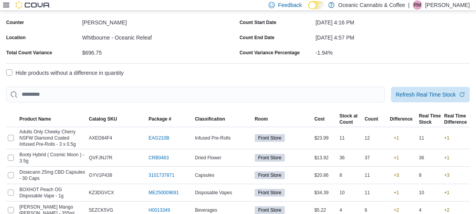
scroll to position [0, 0]
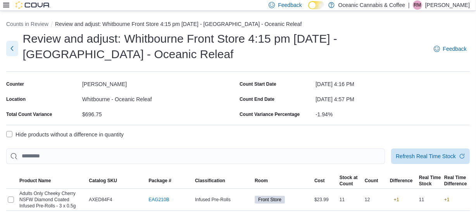
click at [12, 46] on button "Next" at bounding box center [12, 48] width 12 height 15
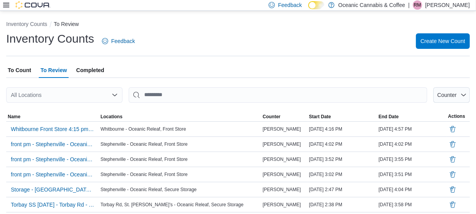
click at [23, 69] on span "To Count" at bounding box center [19, 69] width 23 height 15
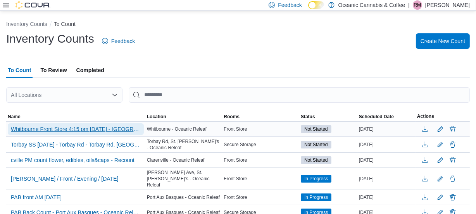
click at [62, 130] on span "Whitbourne Front Store 4:15 pm [DATE] - [GEOGRAPHIC_DATA] - [GEOGRAPHIC_DATA] R…" at bounding box center [76, 129] width 130 height 8
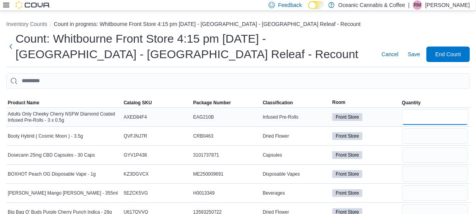
click at [444, 119] on input "number" at bounding box center [435, 116] width 66 height 15
click at [418, 172] on input "number" at bounding box center [435, 173] width 66 height 15
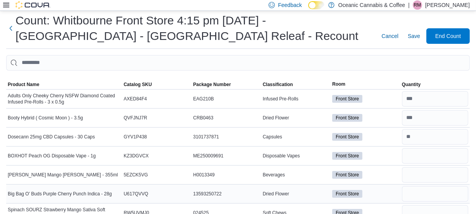
scroll to position [35, 0]
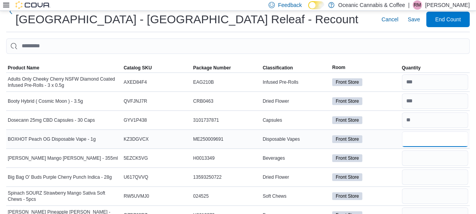
click at [415, 139] on input "number" at bounding box center [435, 138] width 66 height 15
click at [422, 158] on input "number" at bounding box center [435, 157] width 66 height 15
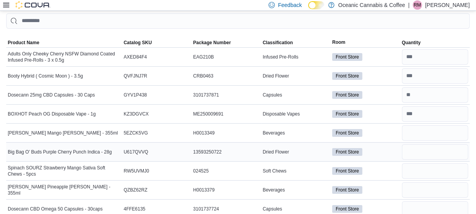
scroll to position [70, 0]
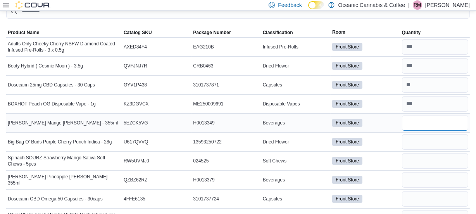
click at [422, 120] on input "number" at bounding box center [435, 122] width 66 height 15
click at [418, 142] on input "number" at bounding box center [435, 141] width 66 height 15
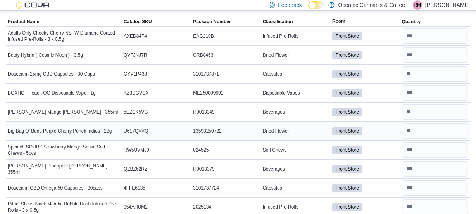
scroll to position [165, 0]
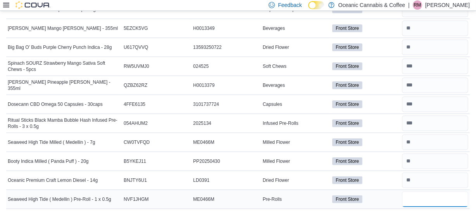
click at [416, 196] on input "number" at bounding box center [435, 198] width 66 height 15
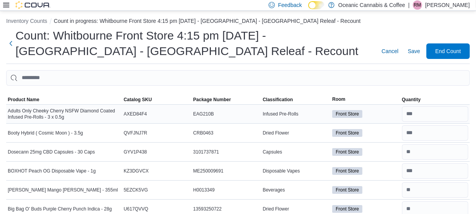
scroll to position [0, 0]
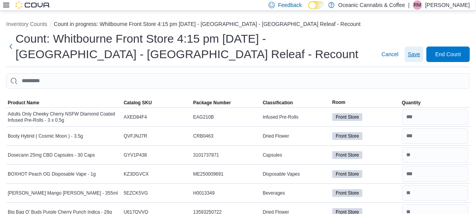
click at [420, 56] on span "Save" at bounding box center [414, 54] width 12 height 8
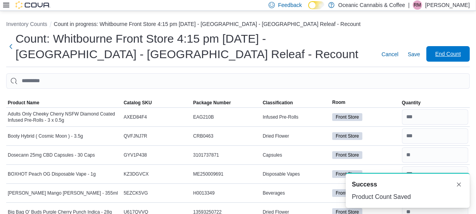
click at [444, 56] on span "End Count" at bounding box center [448, 54] width 26 height 8
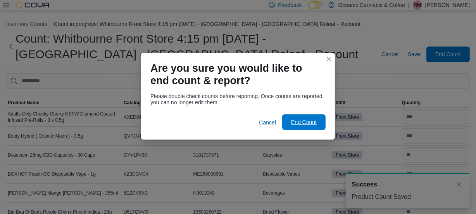
click at [300, 124] on span "End Count" at bounding box center [304, 122] width 26 height 8
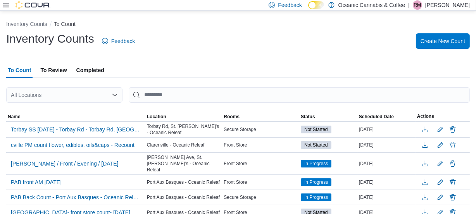
click at [57, 67] on span "To Review" at bounding box center [53, 69] width 26 height 15
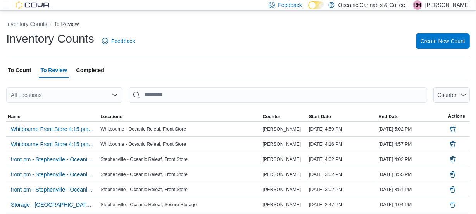
click at [114, 95] on icon "Open list of options" at bounding box center [114, 94] width 5 height 2
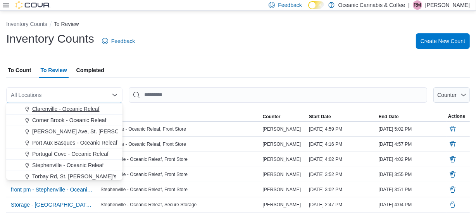
scroll to position [46, 0]
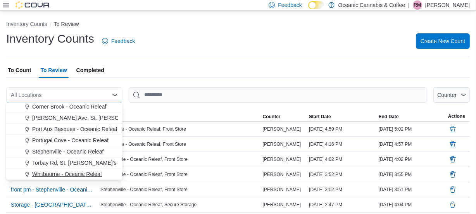
click at [78, 175] on span "Whitbourne - Oceanic Releaf" at bounding box center [67, 174] width 70 height 8
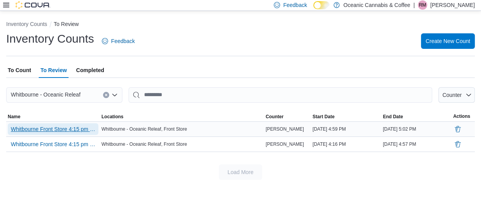
click at [71, 128] on span "Whitbourne Front Store 4:15 pm [DATE] - [GEOGRAPHIC_DATA] - [GEOGRAPHIC_DATA] R…" at bounding box center [53, 129] width 84 height 8
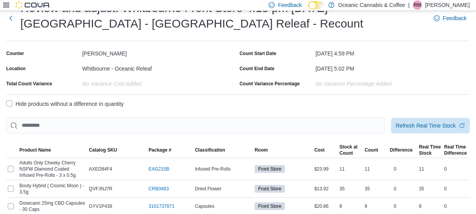
scroll to position [35, 0]
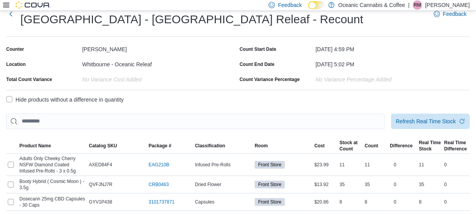
click at [10, 96] on label "Hide products without a difference in quantity" at bounding box center [64, 99] width 117 height 9
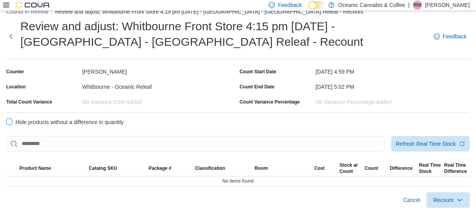
scroll to position [12, 0]
click at [445, 201] on span "Recount" at bounding box center [443, 200] width 20 height 8
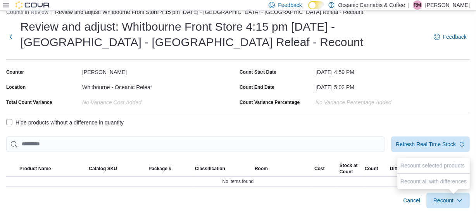
click at [309, 125] on div "Hide products without a difference in quantity" at bounding box center [237, 122] width 463 height 9
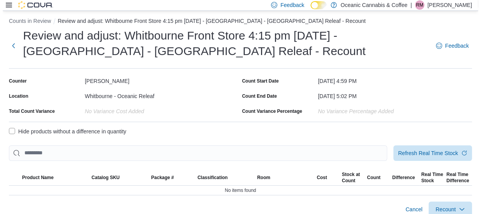
scroll to position [0, 0]
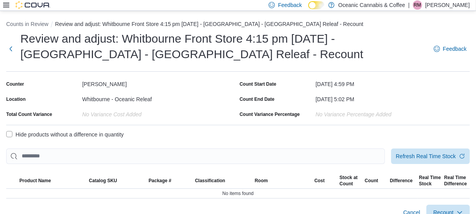
click at [7, 6] on icon at bounding box center [6, 5] width 6 height 6
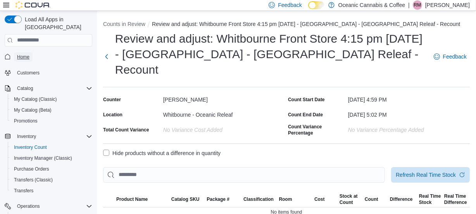
click at [23, 52] on span "Home" at bounding box center [23, 56] width 12 height 9
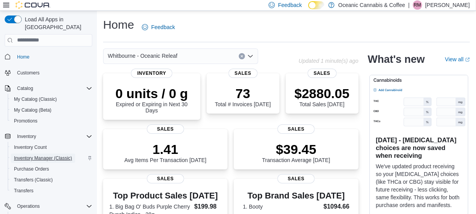
click at [38, 155] on span "Inventory Manager (Classic)" at bounding box center [43, 158] width 58 height 6
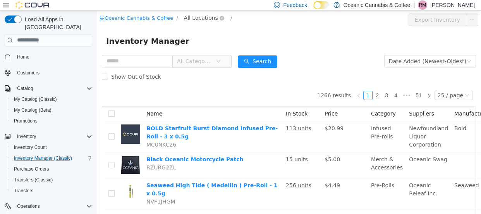
click at [193, 14] on span "All Locations" at bounding box center [201, 17] width 34 height 9
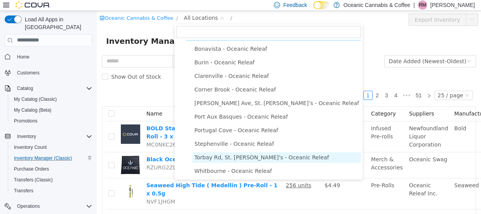
scroll to position [14, 0]
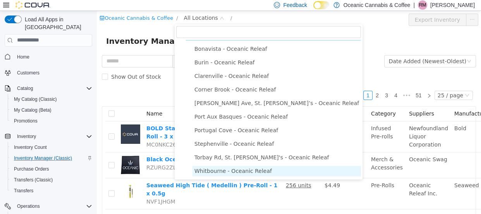
click at [242, 168] on span "Whitbourne - Oceanic Releaf" at bounding box center [233, 170] width 77 height 6
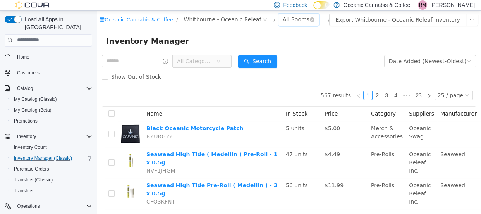
click at [283, 20] on div "All Rooms" at bounding box center [296, 19] width 27 height 12
click at [279, 61] on li "Secure Storage" at bounding box center [287, 59] width 46 height 12
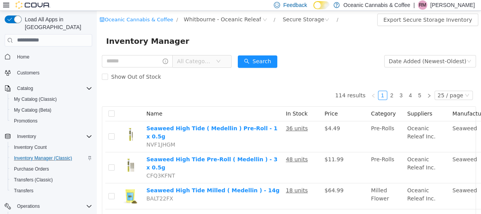
click at [4, 4] on icon at bounding box center [6, 5] width 6 height 6
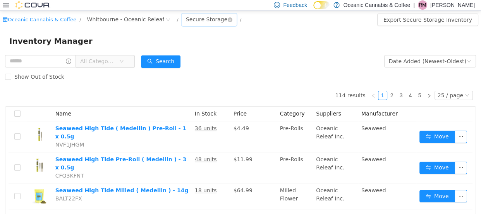
click at [189, 19] on div "Secure Storage" at bounding box center [206, 19] width 41 height 12
click at [255, 32] on div "Inventory Manager" at bounding box center [240, 40] width 481 height 25
click at [51, 59] on input "text" at bounding box center [40, 61] width 71 height 12
click at [181, 61] on button "Search" at bounding box center [168, 61] width 40 height 12
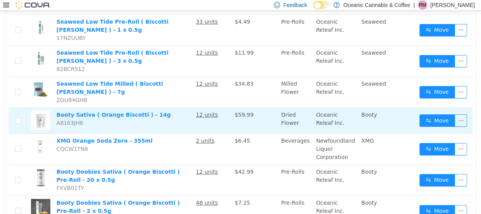
scroll to position [141, 0]
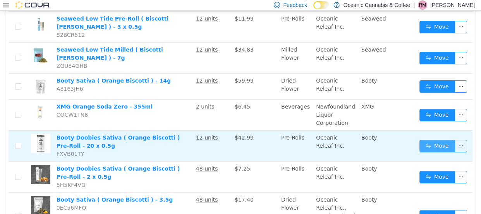
click at [436, 139] on button "Move" at bounding box center [438, 145] width 36 height 12
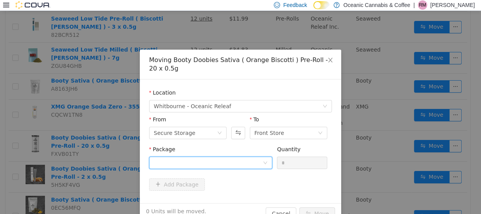
click at [179, 162] on div at bounding box center [208, 163] width 109 height 12
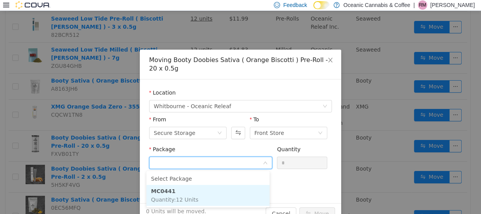
click at [153, 188] on strong "MC0441" at bounding box center [163, 191] width 24 height 6
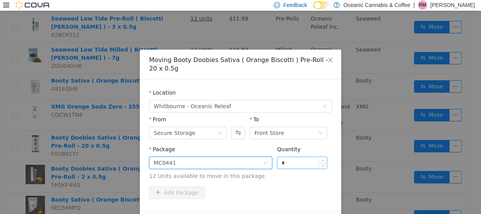
click at [298, 164] on input "*" at bounding box center [302, 163] width 50 height 12
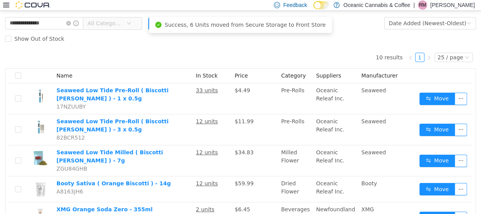
scroll to position [0, 0]
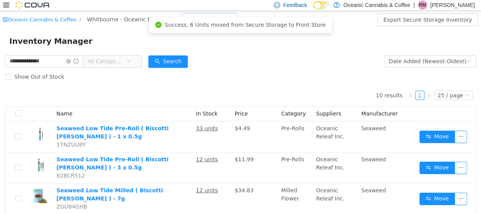
click at [206, 15] on div "Secure Storage" at bounding box center [206, 19] width 41 height 12
click at [186, 46] on li "Front Store" at bounding box center [192, 47] width 50 height 12
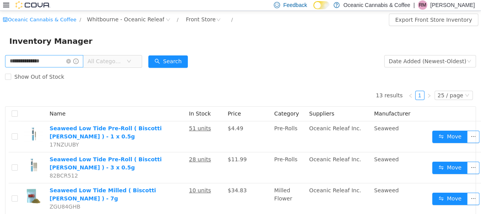
click at [75, 58] on span at bounding box center [72, 60] width 12 height 5
click at [71, 62] on icon "icon: close-circle" at bounding box center [68, 61] width 5 height 5
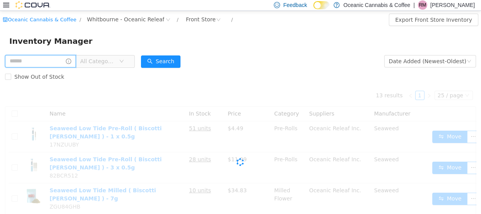
click at [57, 62] on input "text" at bounding box center [40, 61] width 71 height 12
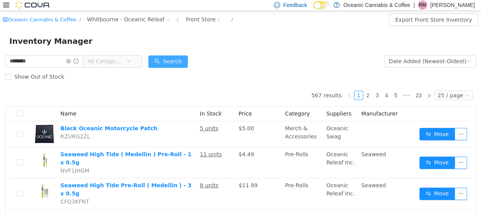
click at [166, 57] on button "Search" at bounding box center [168, 61] width 40 height 12
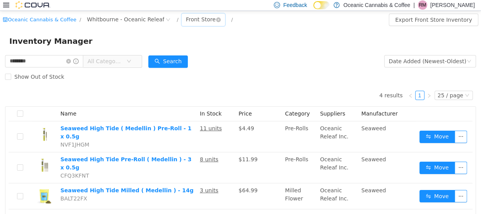
click at [186, 20] on div "Front Store" at bounding box center [201, 19] width 30 height 12
click at [202, 58] on li "Secure Storage" at bounding box center [190, 59] width 46 height 12
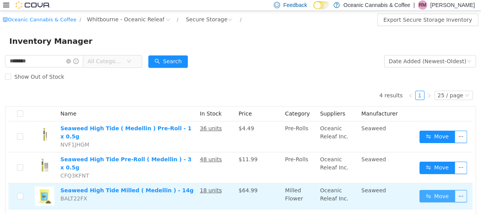
click at [433, 189] on button "Move" at bounding box center [438, 195] width 36 height 12
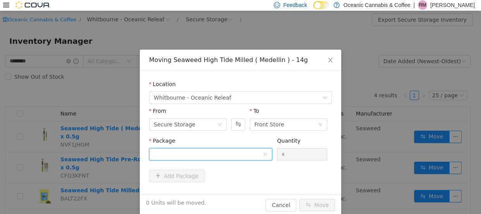
click at [160, 155] on div at bounding box center [208, 154] width 109 height 12
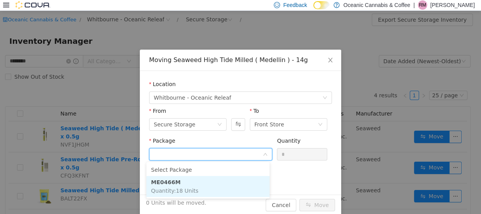
click at [166, 183] on strong "ME0466M" at bounding box center [165, 182] width 29 height 6
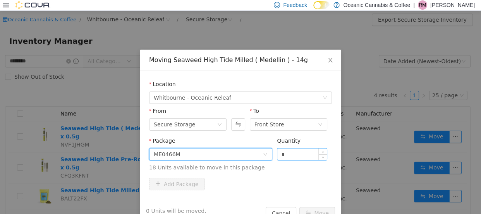
click at [298, 155] on input "*" at bounding box center [302, 154] width 50 height 12
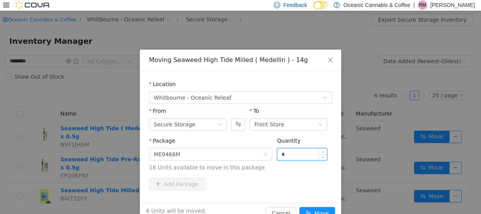
click at [300, 207] on button "Move" at bounding box center [318, 213] width 36 height 12
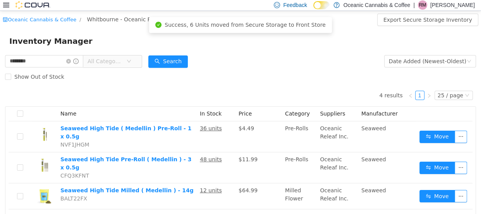
click at [198, 17] on div "Success, 6 Units moved from Secure Storage to Front Store" at bounding box center [240, 25] width 183 height 16
click at [198, 16] on div "Secure Storage" at bounding box center [206, 19] width 41 height 12
click at [198, 46] on li "Front Store" at bounding box center [192, 47] width 50 height 12
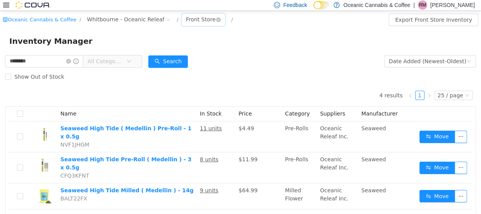
click at [186, 19] on div "Front Store" at bounding box center [201, 19] width 30 height 12
click at [185, 55] on li "Secure Storage" at bounding box center [190, 59] width 46 height 12
click at [71, 60] on icon "icon: close-circle" at bounding box center [68, 61] width 5 height 5
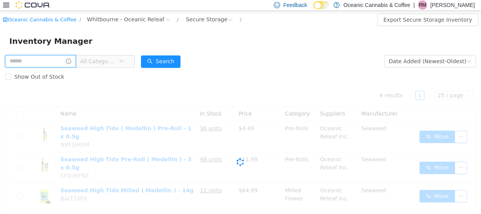
click at [50, 60] on input "text" at bounding box center [40, 61] width 71 height 12
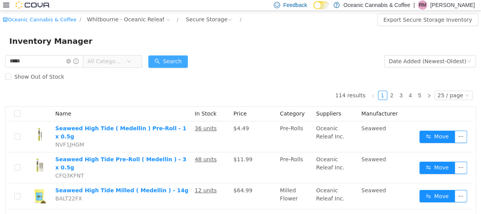
click at [175, 59] on button "Search" at bounding box center [168, 61] width 40 height 12
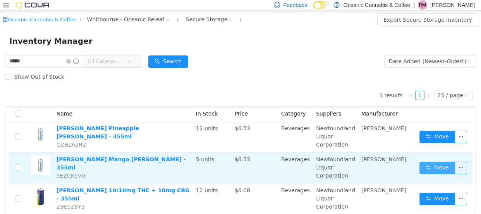
click at [442, 164] on button "Move" at bounding box center [438, 167] width 36 height 12
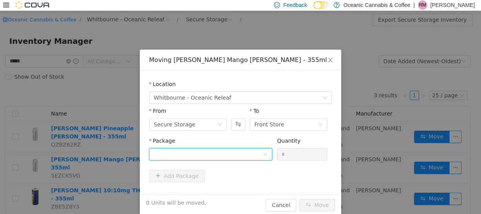
click at [198, 149] on div at bounding box center [208, 154] width 109 height 12
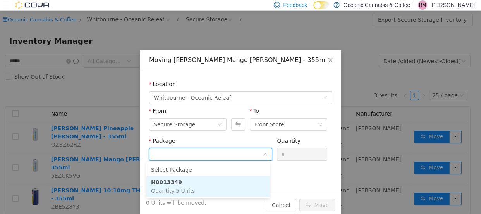
click at [171, 184] on strong "H0013349" at bounding box center [166, 182] width 31 height 6
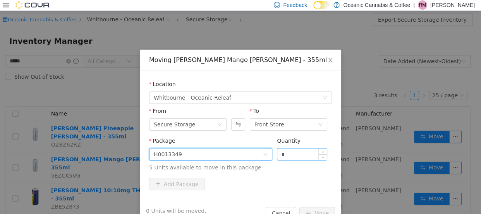
click at [291, 152] on input "*" at bounding box center [302, 154] width 50 height 12
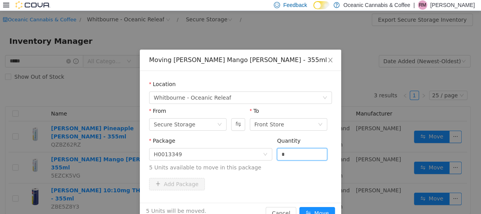
click at [300, 207] on button "Move" at bounding box center [318, 213] width 36 height 12
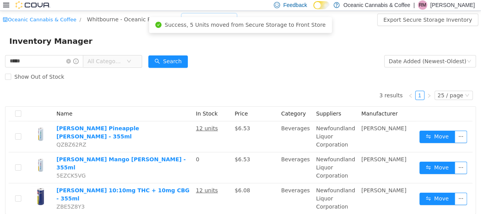
click at [193, 15] on div "Secure Storage" at bounding box center [206, 19] width 41 height 12
click at [184, 46] on li "Front Store" at bounding box center [192, 47] width 50 height 12
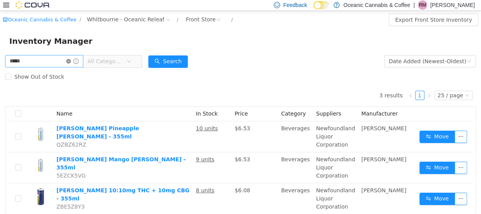
click at [71, 59] on icon "icon: close-circle" at bounding box center [68, 61] width 5 height 5
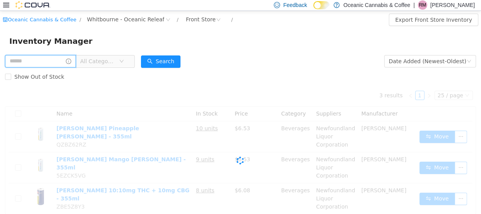
click at [67, 59] on input "text" at bounding box center [40, 61] width 71 height 12
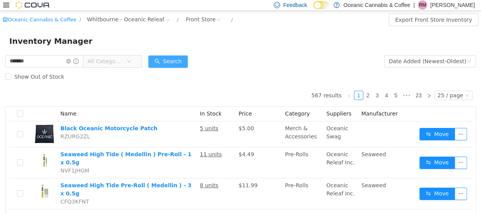
click at [174, 58] on button "Search" at bounding box center [168, 61] width 40 height 12
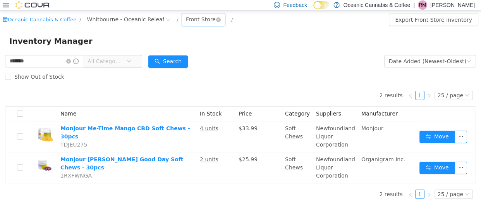
click at [186, 16] on div "Front Store" at bounding box center [201, 19] width 30 height 12
click at [196, 59] on li "Secure Storage" at bounding box center [190, 59] width 46 height 12
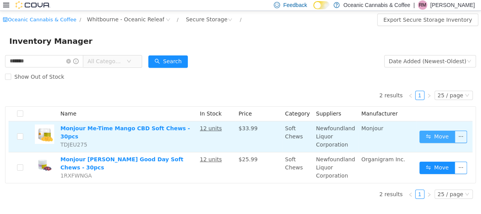
click at [435, 136] on button "Move" at bounding box center [438, 136] width 36 height 12
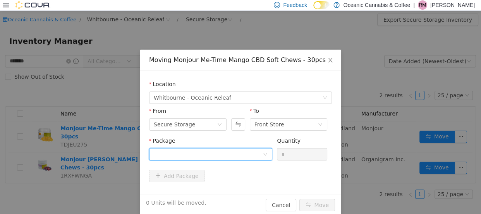
click at [188, 152] on div at bounding box center [208, 154] width 109 height 12
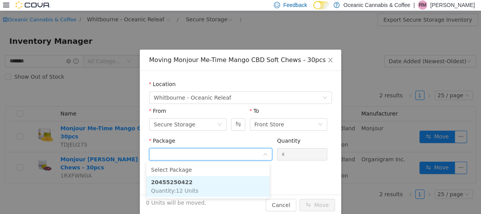
click at [183, 181] on strong "20455250422" at bounding box center [171, 182] width 41 height 6
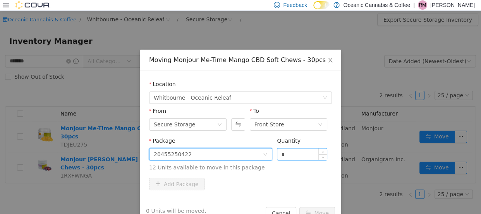
click at [297, 152] on input "*" at bounding box center [302, 154] width 50 height 12
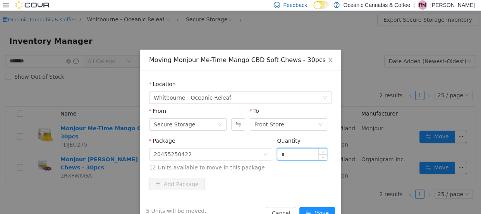
click at [300, 207] on button "Move" at bounding box center [318, 213] width 36 height 12
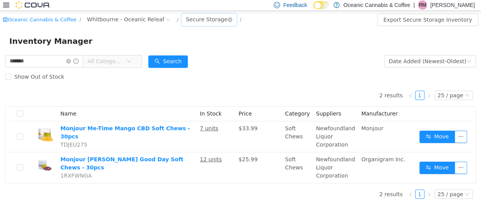
click at [187, 18] on div "Secure Storage" at bounding box center [206, 19] width 41 height 12
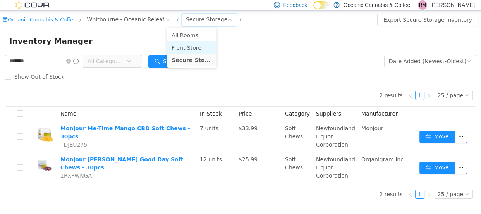
click at [191, 45] on li "Front Store" at bounding box center [192, 47] width 50 height 12
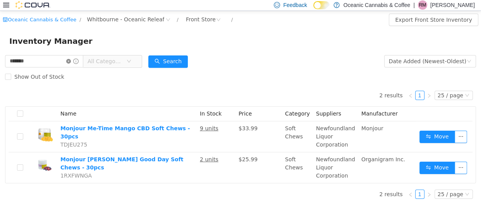
click at [71, 62] on icon "icon: close-circle" at bounding box center [68, 61] width 5 height 5
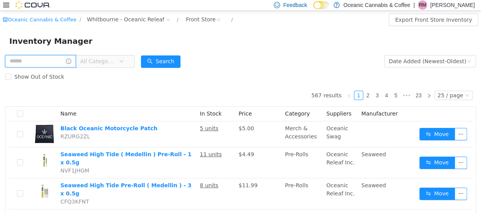
click at [54, 61] on input "text" at bounding box center [40, 61] width 71 height 12
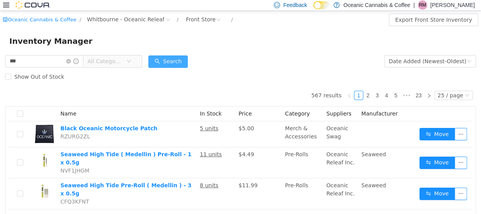
click at [171, 60] on button "Search" at bounding box center [168, 61] width 40 height 12
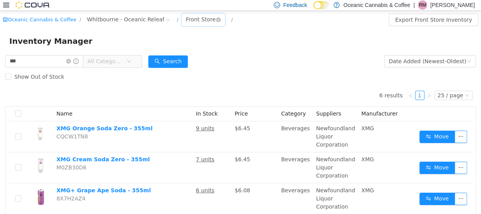
click at [186, 17] on div "Front Store" at bounding box center [201, 19] width 30 height 12
click at [188, 57] on li "Secure Storage" at bounding box center [190, 59] width 46 height 12
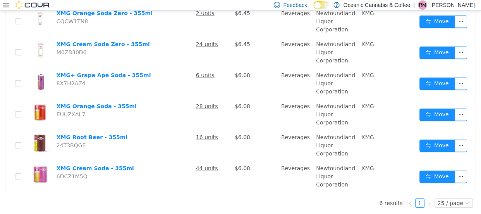
scroll to position [115, 0]
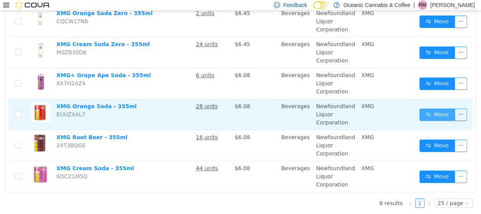
click at [430, 110] on button "Move" at bounding box center [438, 114] width 36 height 12
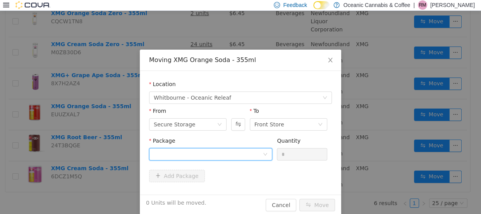
click at [166, 155] on div at bounding box center [208, 154] width 109 height 12
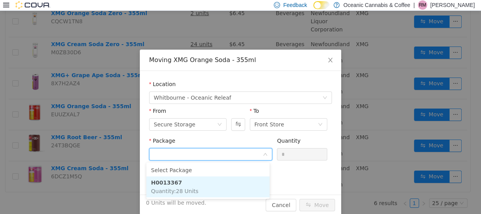
click at [164, 181] on strong "H0013367" at bounding box center [166, 182] width 31 height 6
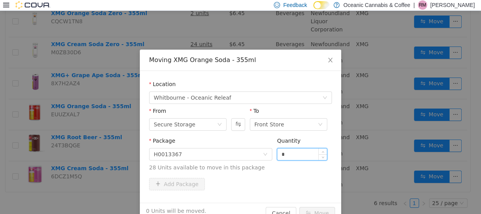
click at [289, 153] on input "*" at bounding box center [302, 154] width 50 height 12
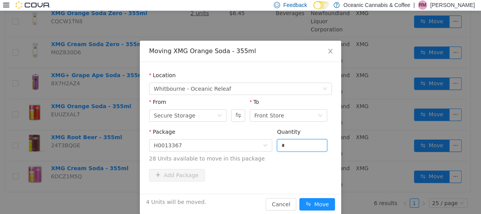
scroll to position [18, 0]
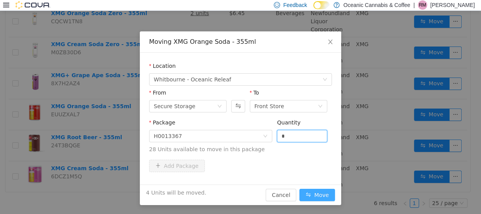
click at [313, 192] on button "Move" at bounding box center [318, 194] width 36 height 12
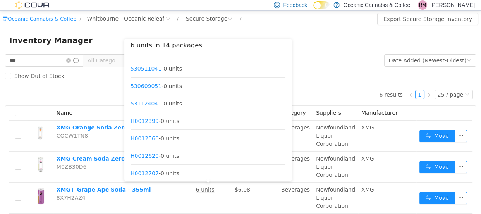
scroll to position [0, 0]
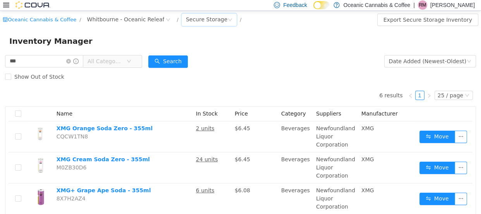
drag, startPoint x: 190, startPoint y: 22, endPoint x: 189, endPoint y: 26, distance: 4.0
click at [190, 22] on div "Secure Storage" at bounding box center [206, 19] width 41 height 12
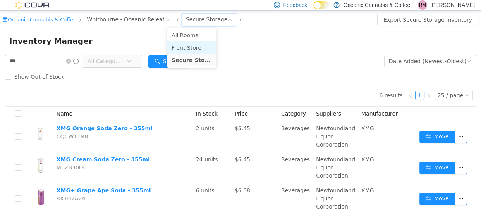
click at [187, 44] on li "Front Store" at bounding box center [192, 47] width 50 height 12
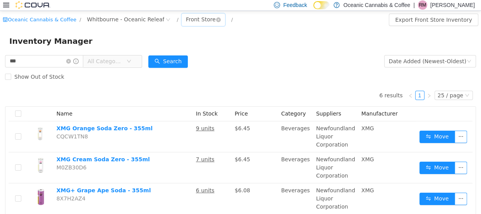
click at [186, 20] on div "Front Store" at bounding box center [201, 19] width 30 height 12
click at [186, 55] on li "Secure Storage" at bounding box center [190, 59] width 46 height 12
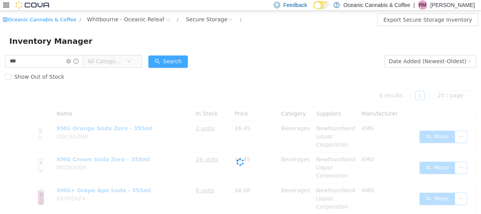
click at [186, 55] on button "Search" at bounding box center [168, 61] width 40 height 12
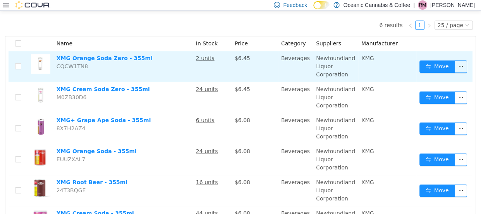
scroll to position [105, 0]
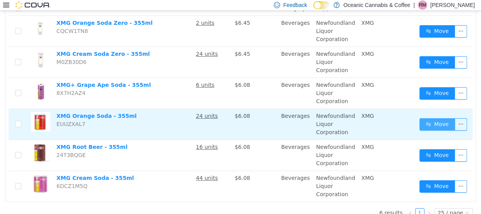
click at [430, 121] on button "Move" at bounding box center [438, 124] width 36 height 12
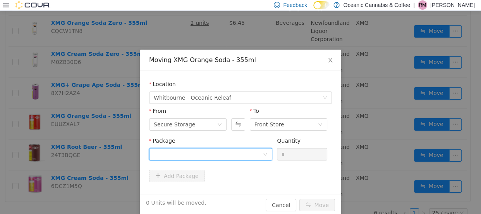
click at [167, 154] on div at bounding box center [208, 154] width 109 height 12
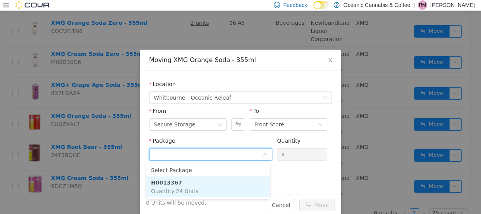
click at [171, 179] on strong "H0013367" at bounding box center [166, 182] width 31 height 6
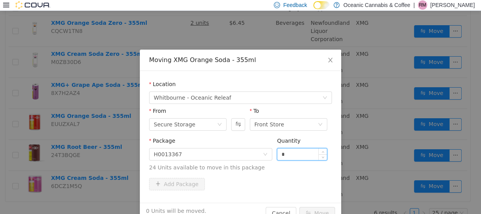
click at [290, 155] on input "*" at bounding box center [302, 154] width 50 height 12
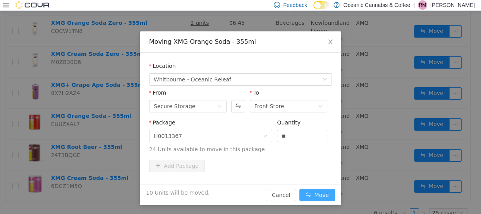
click at [313, 196] on button "Move" at bounding box center [318, 194] width 36 height 12
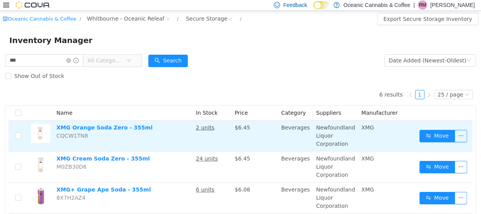
scroll to position [0, 0]
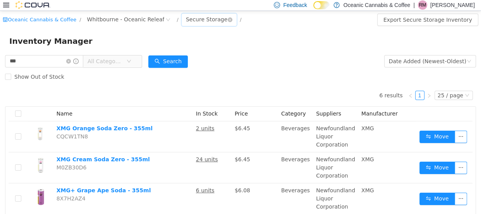
click at [186, 16] on div "Secure Storage" at bounding box center [206, 19] width 41 height 12
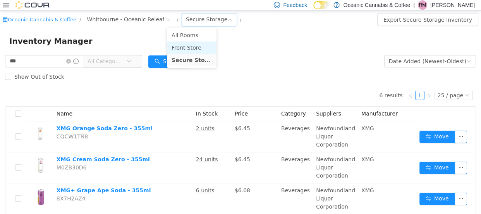
click at [188, 45] on li "Front Store" at bounding box center [192, 47] width 50 height 12
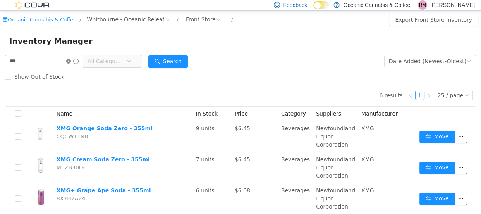
click at [71, 60] on icon "icon: close-circle" at bounding box center [68, 61] width 5 height 5
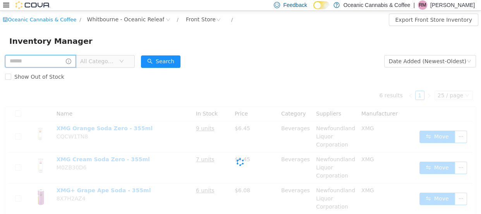
click at [44, 62] on input "text" at bounding box center [40, 61] width 71 height 12
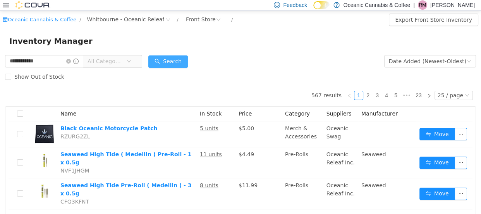
click at [165, 62] on button "Search" at bounding box center [168, 61] width 40 height 12
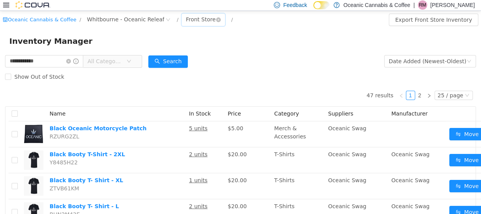
click at [186, 18] on div "Front Store" at bounding box center [201, 19] width 30 height 12
click at [193, 59] on li "Secure Storage" at bounding box center [190, 59] width 46 height 12
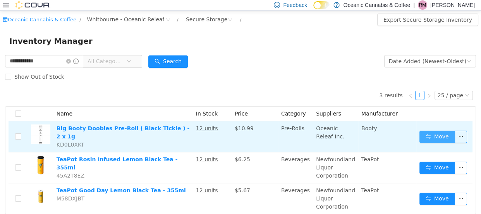
click at [429, 133] on button "Move" at bounding box center [438, 136] width 36 height 12
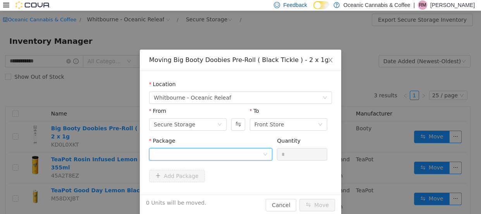
click at [198, 150] on div at bounding box center [208, 154] width 109 height 12
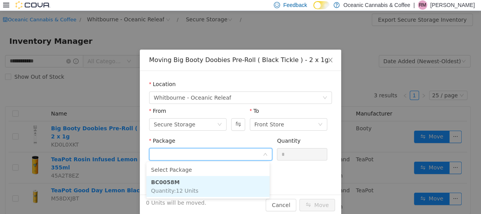
click at [184, 182] on li "BC0058M Quantity : 12 Units" at bounding box center [207, 186] width 123 height 21
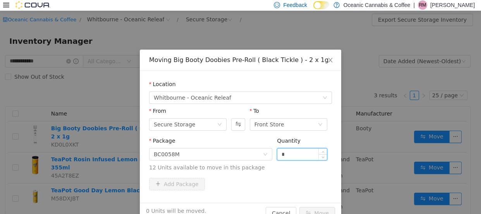
click at [302, 154] on input "*" at bounding box center [302, 154] width 50 height 12
click at [300, 207] on button "Move" at bounding box center [318, 213] width 36 height 12
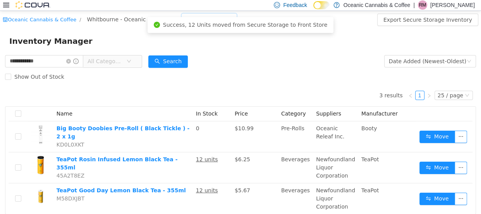
click at [213, 14] on div "Secure Storage" at bounding box center [209, 19] width 55 height 12
click at [197, 46] on li "Front Store" at bounding box center [192, 47] width 50 height 12
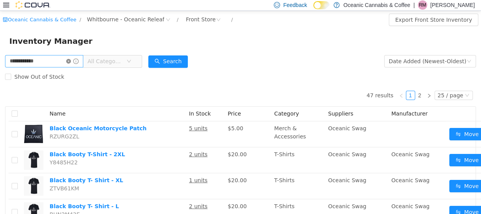
click at [71, 62] on icon "icon: close-circle" at bounding box center [68, 61] width 5 height 5
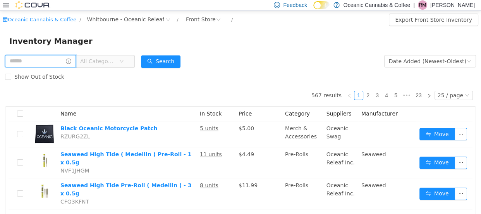
click at [71, 62] on input "text" at bounding box center [40, 61] width 71 height 12
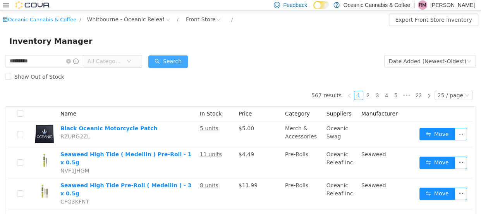
click at [179, 57] on button "Search" at bounding box center [168, 61] width 40 height 12
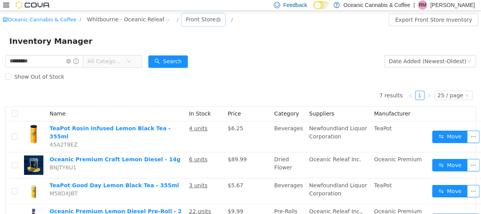
click at [186, 16] on div "Front Store" at bounding box center [201, 19] width 30 height 12
click at [197, 60] on li "Secure Storage" at bounding box center [190, 59] width 46 height 12
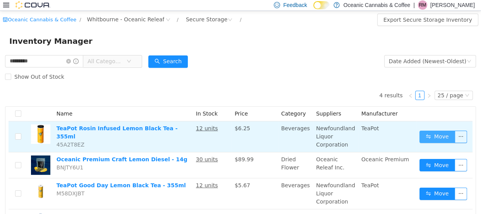
click at [432, 137] on button "Move" at bounding box center [438, 136] width 36 height 12
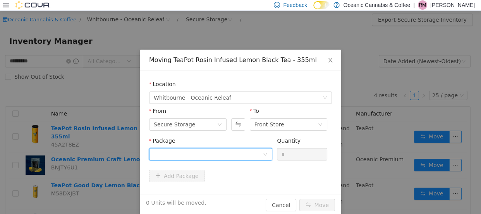
click at [176, 154] on div at bounding box center [208, 154] width 109 height 12
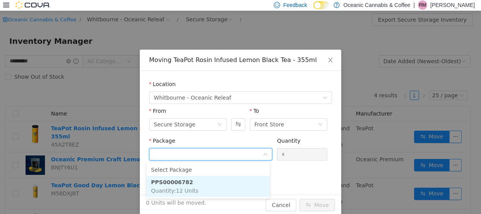
click at [165, 179] on strong "PPS00006782" at bounding box center [172, 182] width 42 height 6
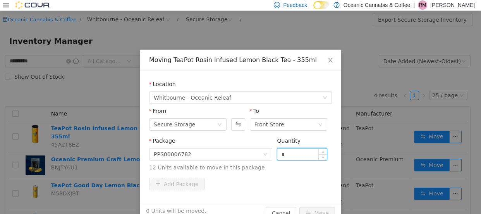
click at [291, 154] on input "*" at bounding box center [302, 154] width 50 height 12
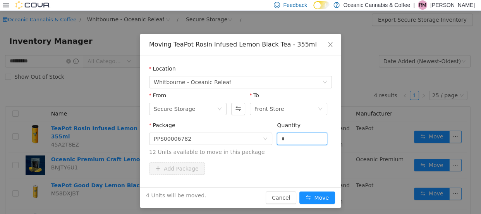
scroll to position [18, 0]
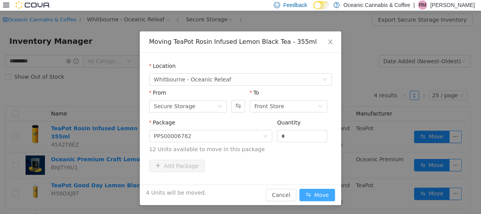
click at [303, 194] on button "Move" at bounding box center [318, 194] width 36 height 12
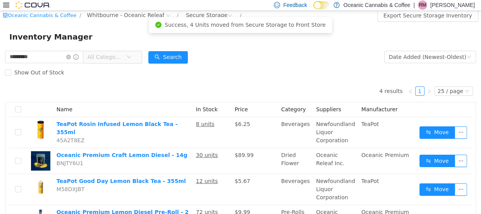
scroll to position [0, 0]
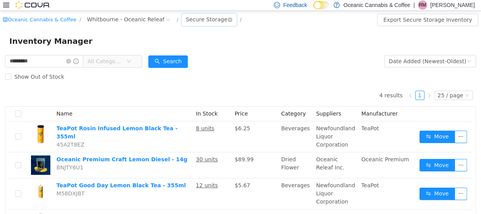
click at [186, 18] on div "Secure Storage" at bounding box center [206, 19] width 41 height 12
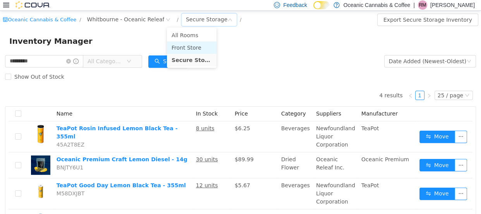
click at [193, 49] on li "Front Store" at bounding box center [192, 47] width 50 height 12
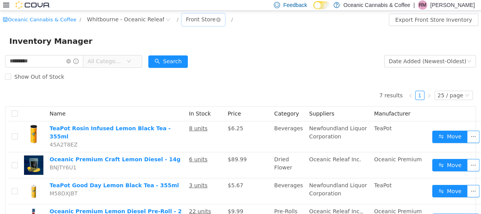
click at [189, 19] on div "Front Store" at bounding box center [201, 19] width 30 height 12
click at [192, 59] on li "Secure Storage" at bounding box center [190, 59] width 46 height 12
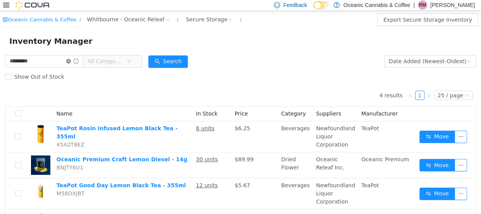
click at [71, 60] on icon "icon: close-circle" at bounding box center [68, 61] width 5 height 5
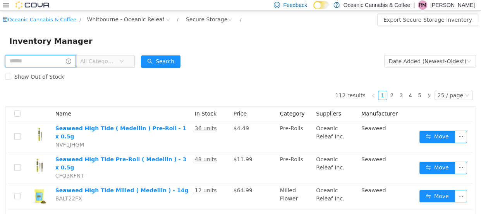
click at [50, 60] on input "text" at bounding box center [40, 61] width 71 height 12
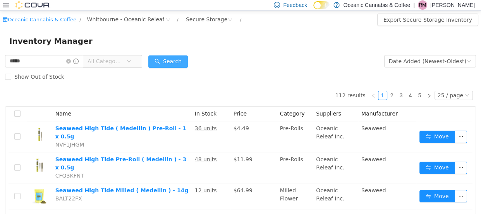
click at [172, 61] on button "Search" at bounding box center [168, 61] width 40 height 12
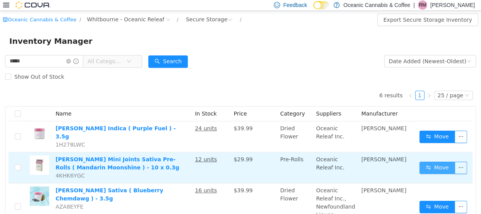
click at [440, 163] on button "Move" at bounding box center [438, 167] width 36 height 12
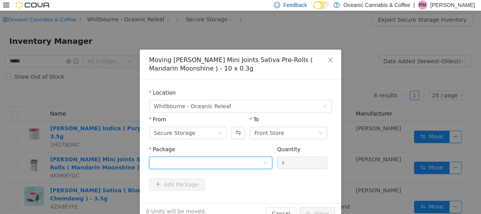
click at [173, 160] on div at bounding box center [208, 163] width 109 height 12
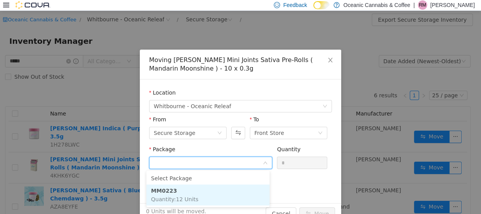
click at [178, 191] on li "MM0223 Quantity : 12 Units" at bounding box center [207, 194] width 123 height 21
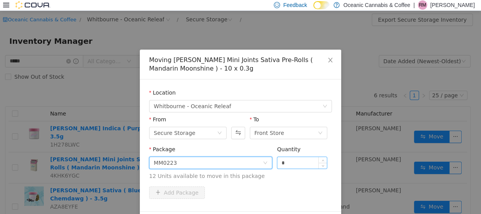
click at [289, 161] on input "*" at bounding box center [302, 163] width 50 height 12
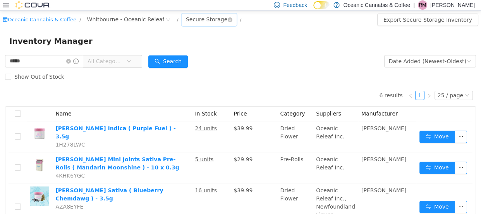
click at [186, 21] on div "Secure Storage" at bounding box center [206, 19] width 41 height 12
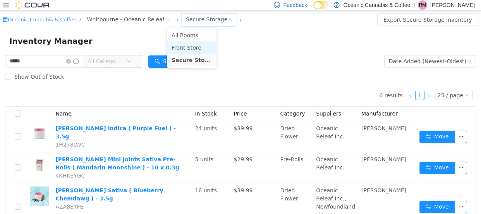
click at [185, 48] on li "Front Store" at bounding box center [192, 47] width 50 height 12
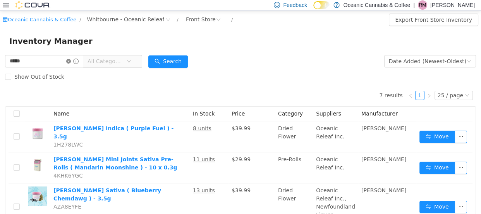
click at [71, 59] on icon "icon: close-circle" at bounding box center [68, 61] width 5 height 5
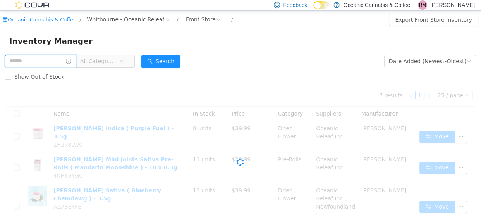
click at [26, 60] on input "text" at bounding box center [40, 61] width 71 height 12
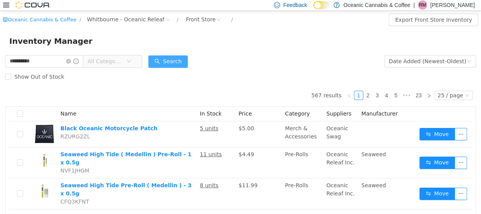
click at [179, 59] on button "Search" at bounding box center [168, 61] width 40 height 12
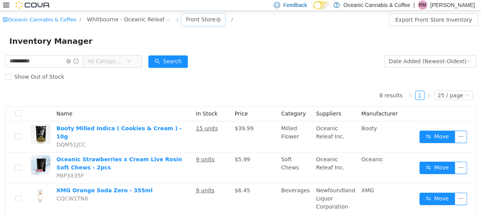
click at [186, 19] on div "Front Store" at bounding box center [201, 19] width 30 height 12
click at [190, 56] on li "Secure Storage" at bounding box center [190, 59] width 46 height 12
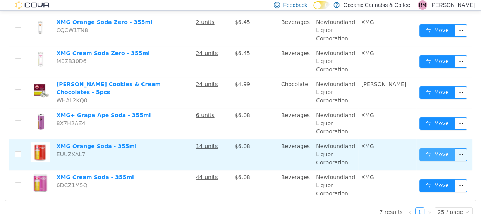
scroll to position [141, 0]
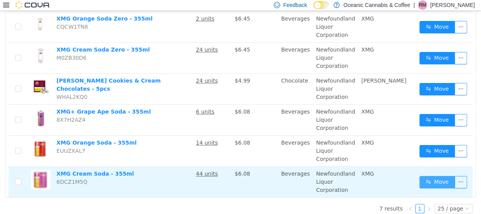
click at [428, 184] on button "Move" at bounding box center [438, 182] width 36 height 12
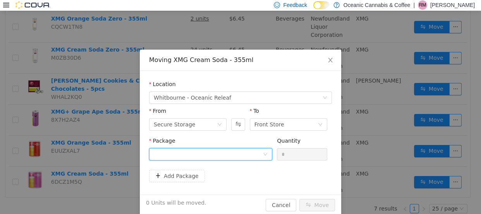
click at [159, 150] on div at bounding box center [208, 154] width 109 height 12
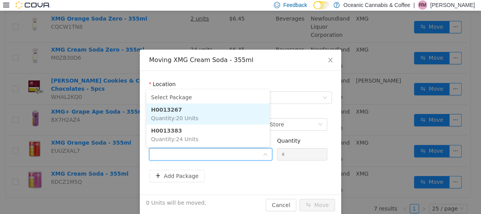
click at [169, 110] on strong "H0013267" at bounding box center [166, 109] width 31 height 6
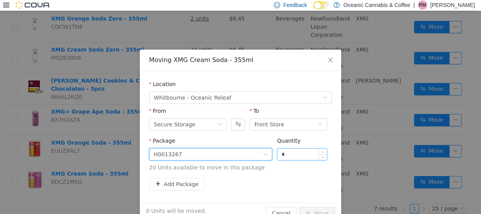
click at [290, 155] on input "*" at bounding box center [302, 154] width 50 height 12
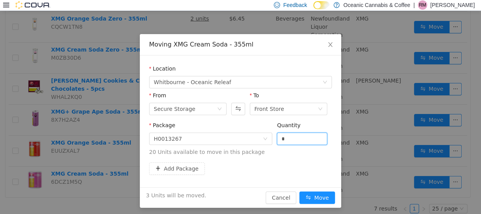
scroll to position [18, 0]
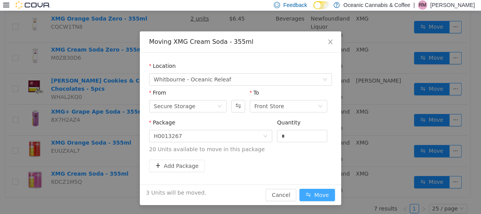
click at [302, 194] on button "Move" at bounding box center [318, 194] width 36 height 12
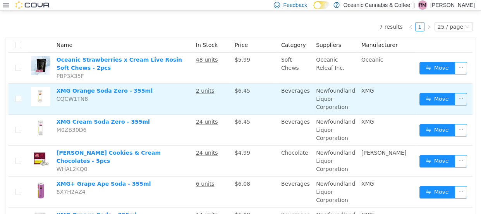
scroll to position [0, 0]
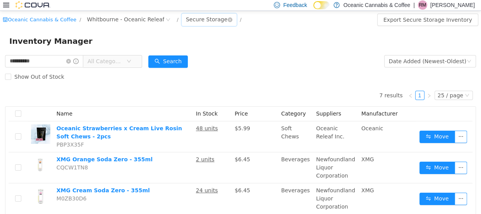
click at [186, 19] on div "Secure Storage" at bounding box center [206, 19] width 41 height 12
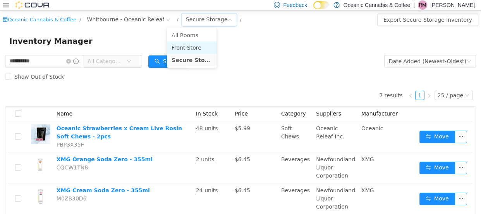
click at [188, 46] on li "Front Store" at bounding box center [192, 47] width 50 height 12
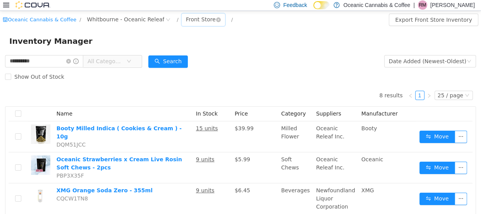
click at [186, 17] on div "Front Store" at bounding box center [201, 19] width 30 height 12
click at [178, 58] on li "Secure Storage" at bounding box center [190, 59] width 46 height 12
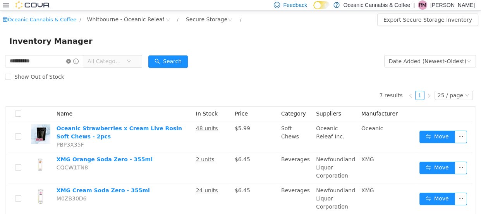
click at [71, 59] on icon "icon: close-circle" at bounding box center [68, 61] width 5 height 5
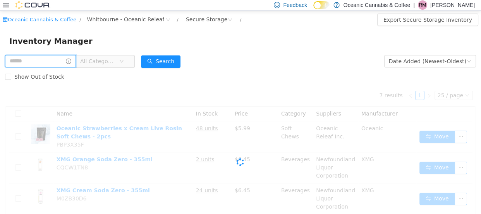
click at [56, 59] on input "text" at bounding box center [40, 61] width 71 height 12
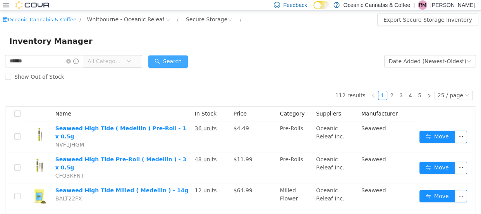
click at [174, 63] on button "Search" at bounding box center [168, 61] width 40 height 12
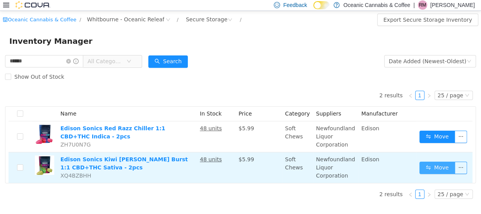
click at [432, 166] on button "Move" at bounding box center [438, 167] width 36 height 12
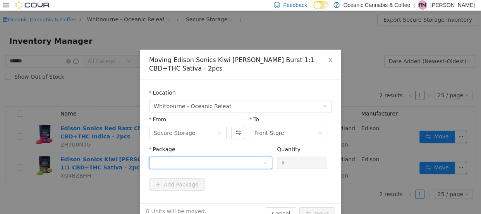
click at [182, 161] on div at bounding box center [208, 163] width 109 height 12
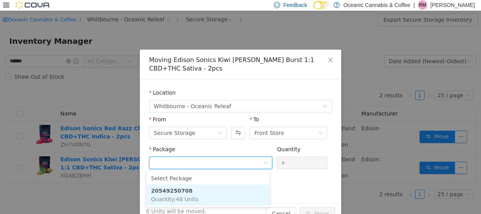
click at [183, 191] on strong "20549250708" at bounding box center [171, 190] width 41 height 6
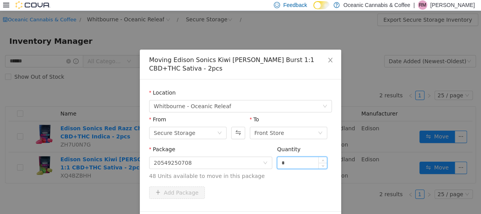
click at [308, 163] on input "*" at bounding box center [302, 163] width 50 height 12
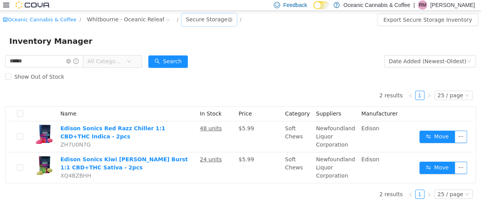
click at [192, 19] on div "Secure Storage" at bounding box center [206, 19] width 41 height 12
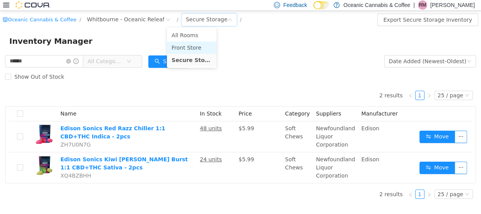
click at [196, 44] on li "Front Store" at bounding box center [192, 47] width 50 height 12
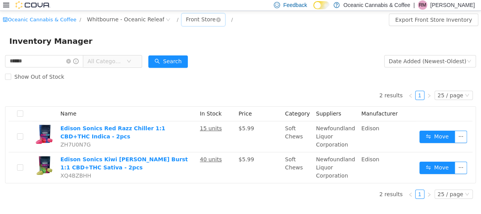
click at [186, 18] on div "Front Store" at bounding box center [201, 19] width 30 height 12
click at [185, 59] on li "Secure Storage" at bounding box center [190, 59] width 46 height 12
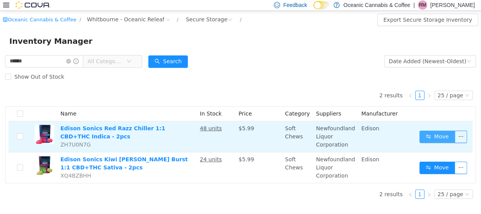
click at [440, 137] on button "Move" at bounding box center [438, 136] width 36 height 12
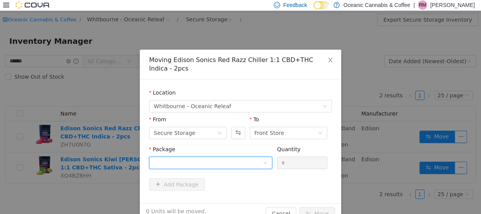
click at [198, 160] on div at bounding box center [208, 163] width 109 height 12
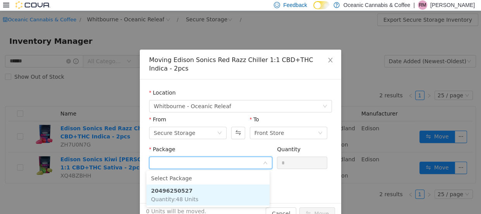
click at [183, 189] on strong "20496250527" at bounding box center [171, 190] width 41 height 6
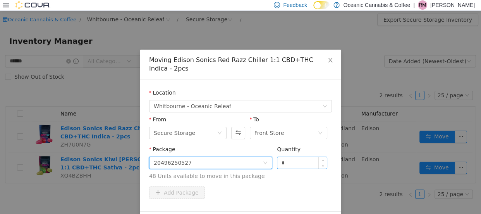
click at [298, 164] on input "*" at bounding box center [302, 163] width 50 height 12
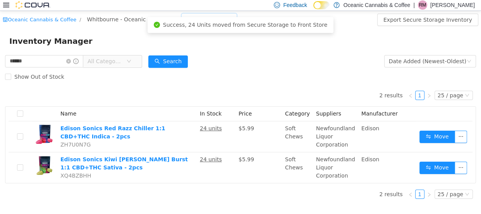
click at [188, 14] on div "Secure Storage" at bounding box center [206, 19] width 41 height 12
click at [187, 49] on li "Front Store" at bounding box center [192, 47] width 50 height 12
